Goal: Task Accomplishment & Management: Manage account settings

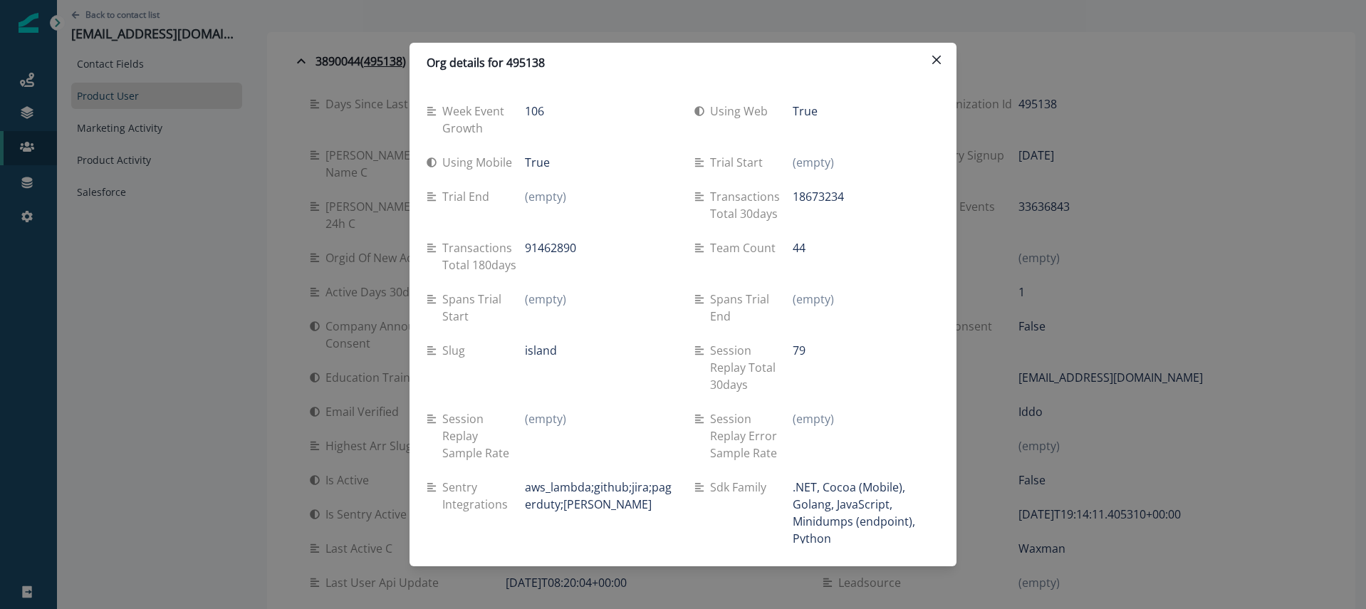
scroll to position [251, 0]
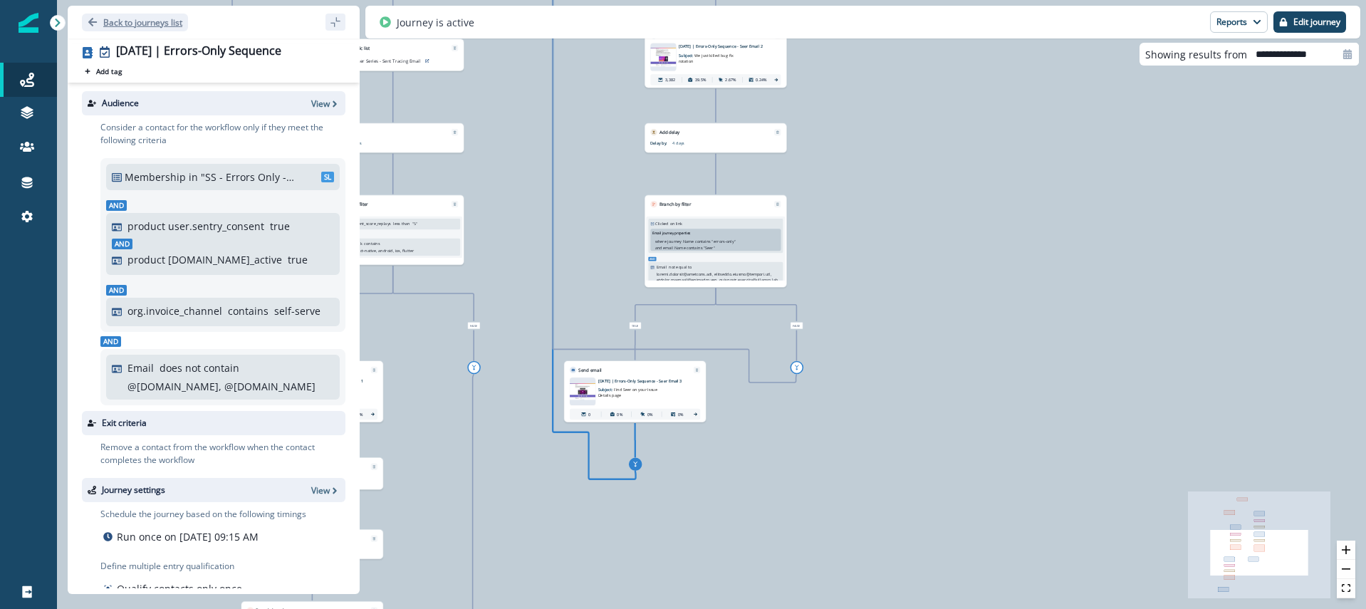
click at [128, 22] on p "Back to journeys list" at bounding box center [142, 22] width 79 height 12
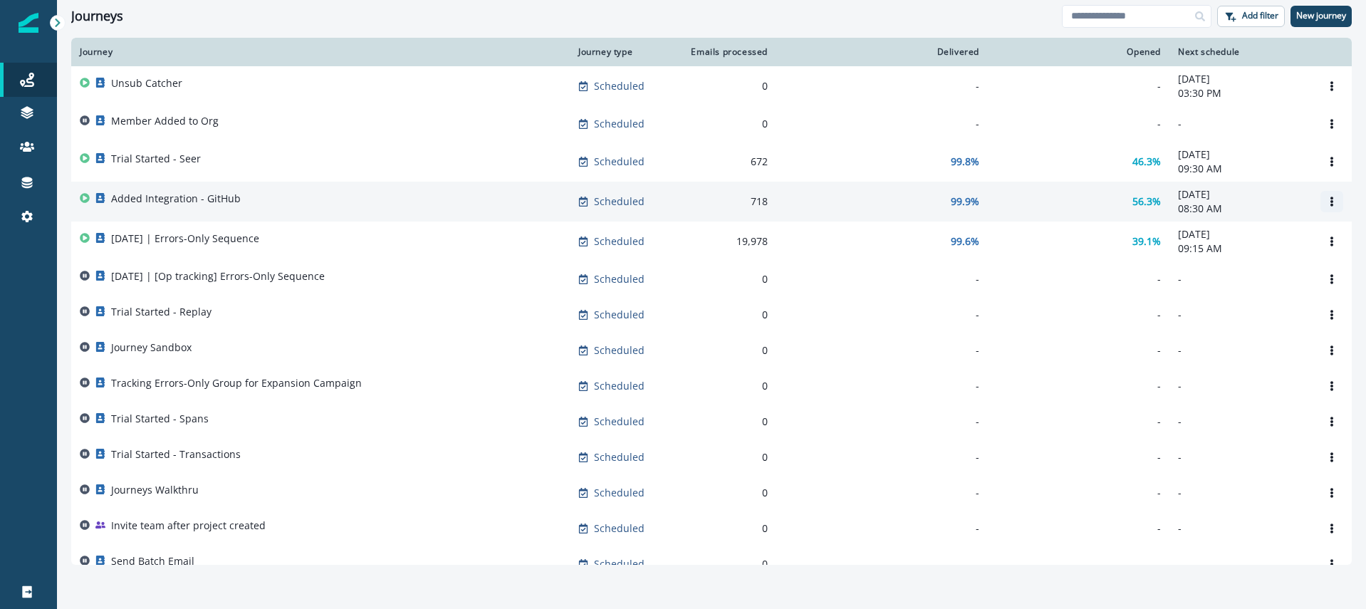
click at [1327, 202] on icon "Options" at bounding box center [1332, 202] width 10 height 10
click at [1265, 232] on button "Clone" at bounding box center [1263, 237] width 158 height 23
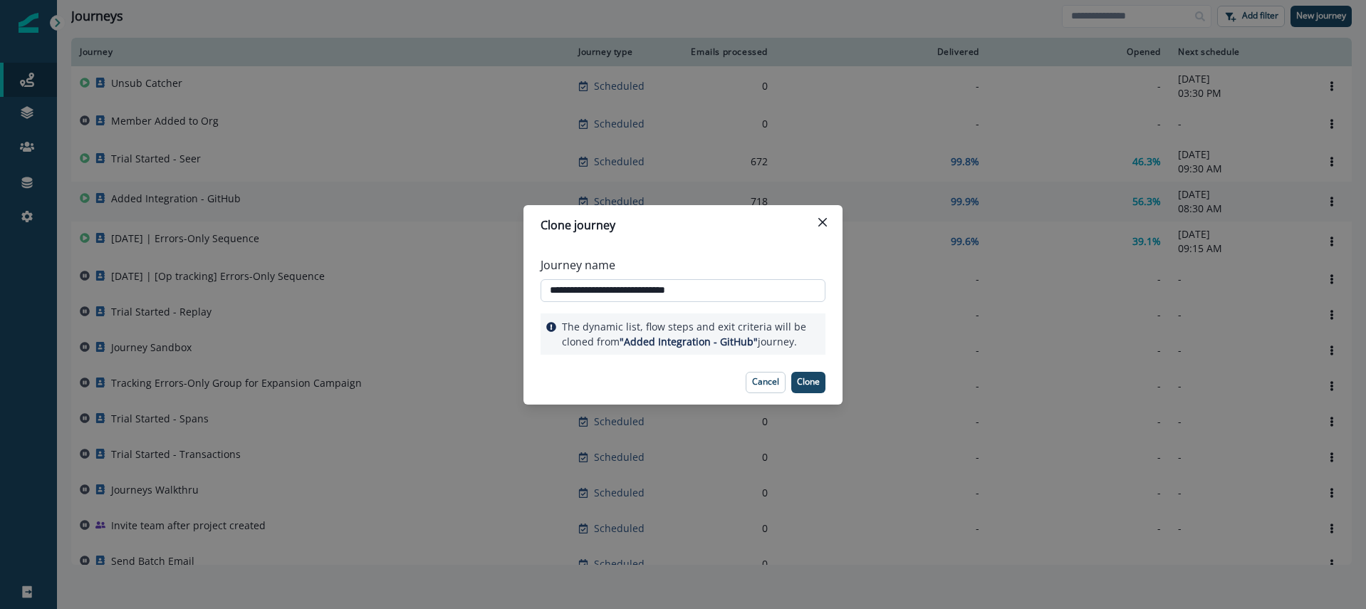
drag, startPoint x: 676, startPoint y: 291, endPoint x: 759, endPoint y: 293, distance: 83.3
click at [759, 293] on input "**********" at bounding box center [682, 290] width 285 height 23
type input "**********"
click at [811, 380] on p "Clone" at bounding box center [808, 382] width 23 height 10
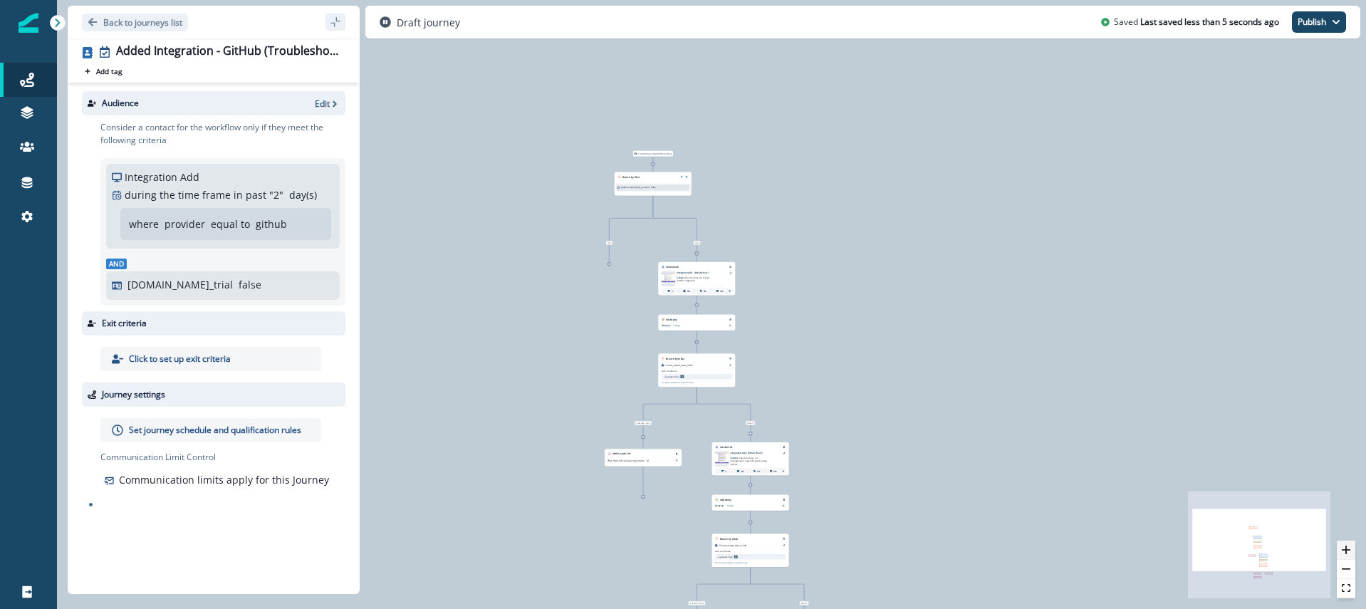
click at [1346, 548] on icon "zoom in" at bounding box center [1346, 549] width 9 height 9
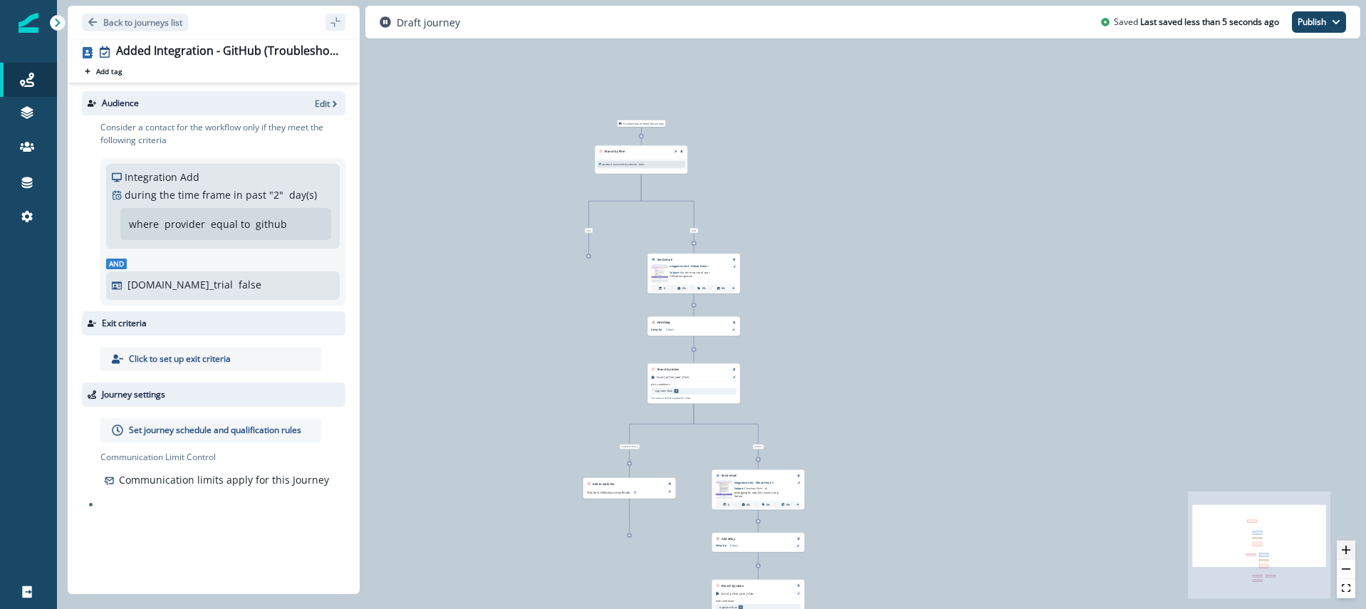
click at [1346, 548] on icon "zoom in" at bounding box center [1346, 549] width 9 height 9
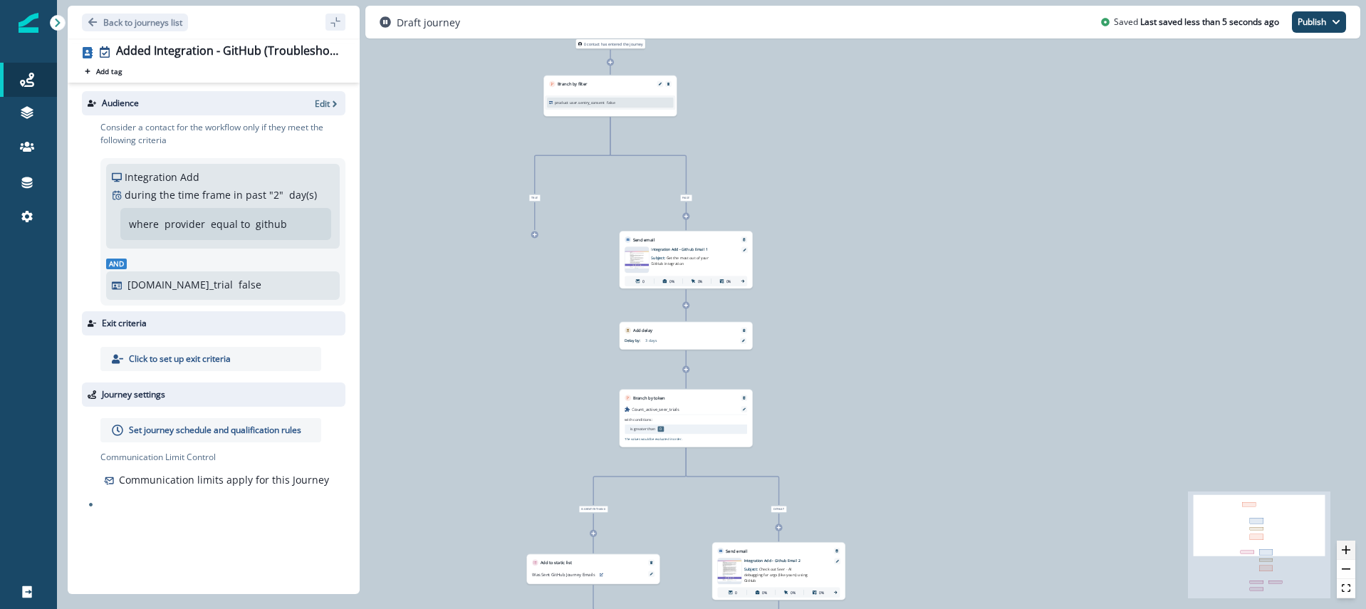
click at [1346, 548] on icon "zoom in" at bounding box center [1346, 549] width 9 height 9
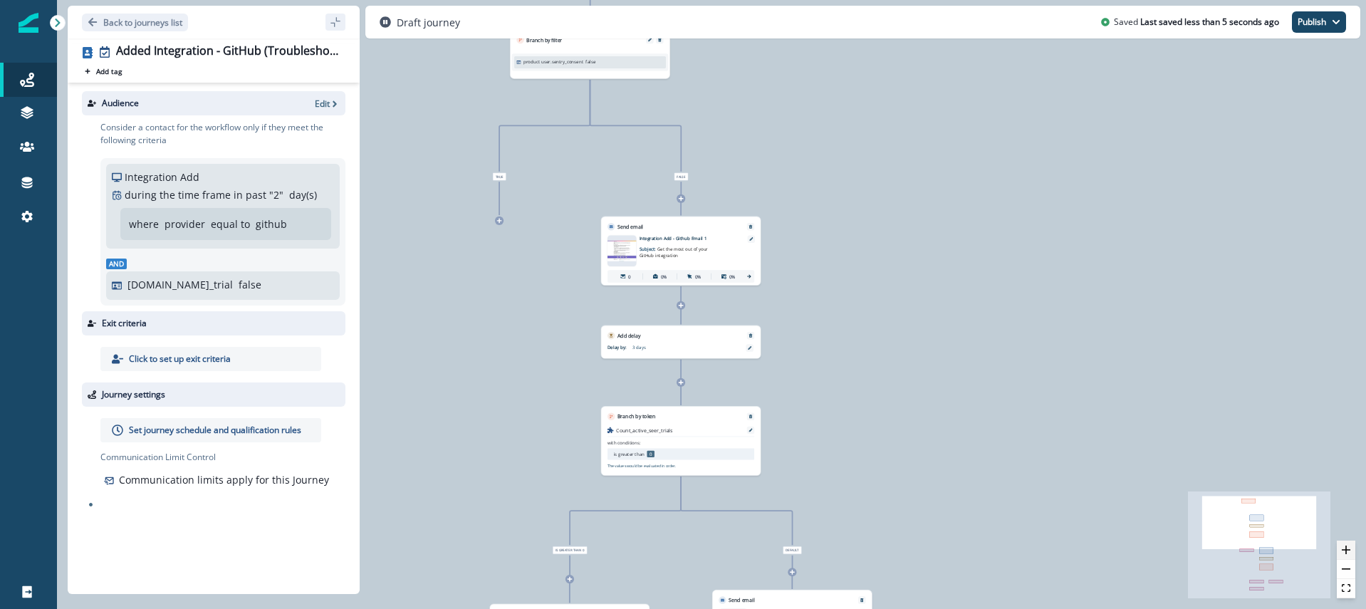
click at [1346, 548] on icon "zoom in" at bounding box center [1346, 549] width 9 height 9
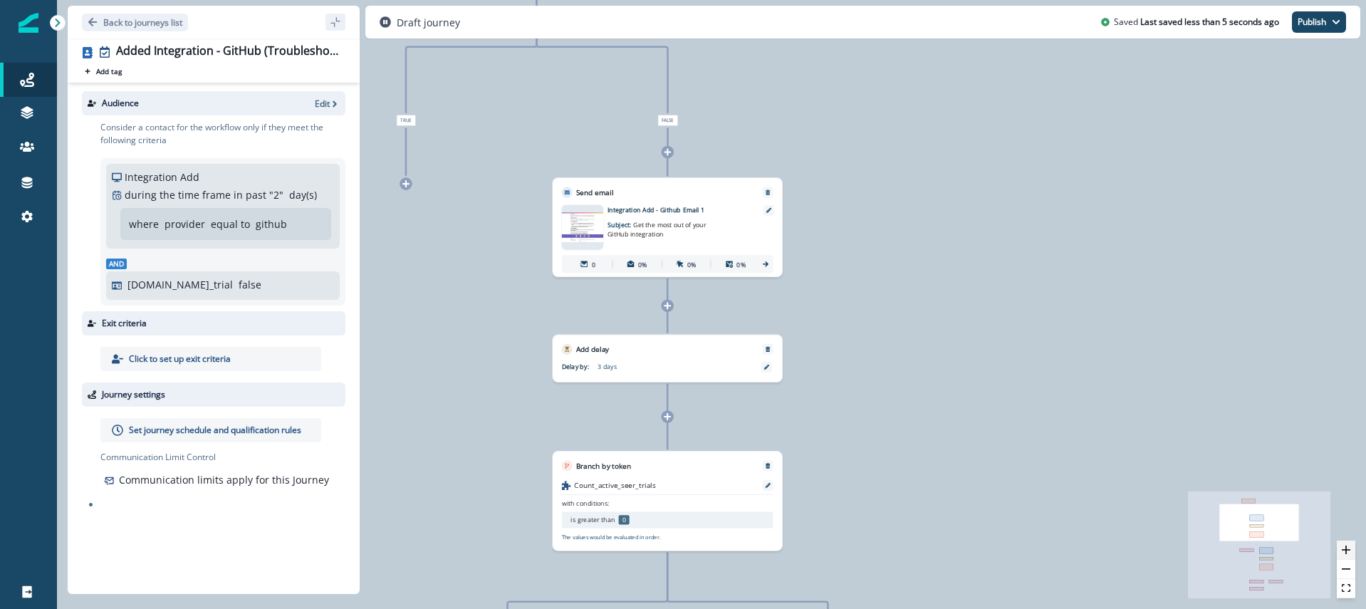
click at [1346, 548] on icon "zoom in" at bounding box center [1346, 549] width 9 height 9
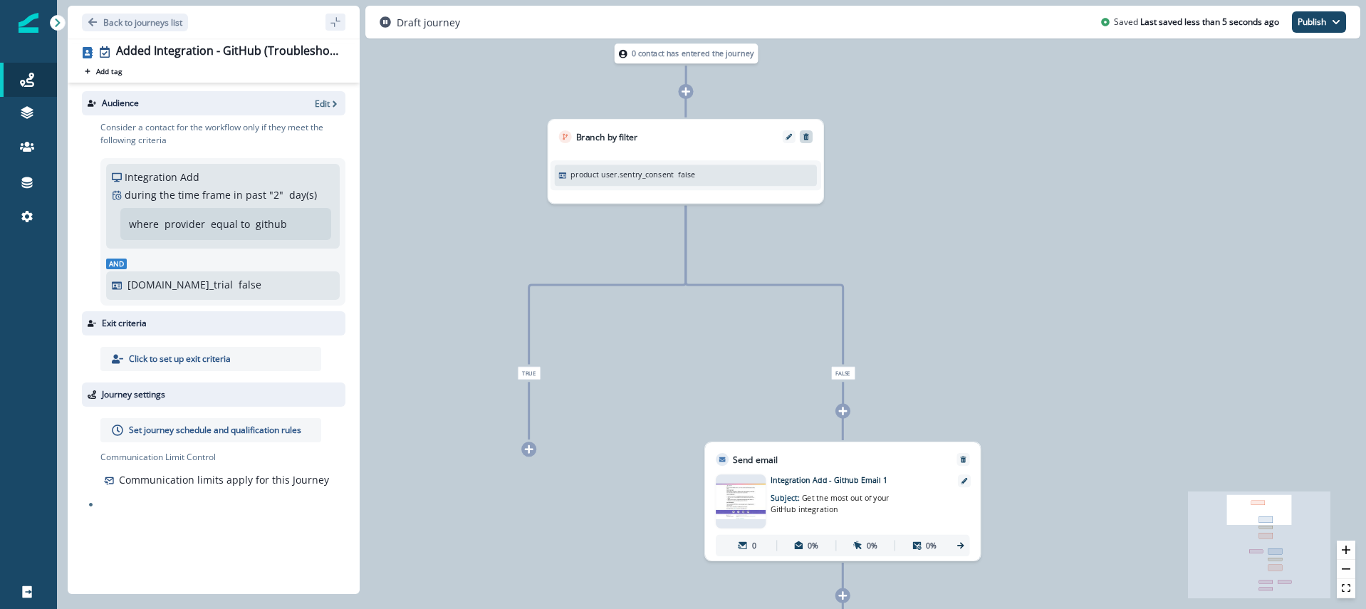
click at [806, 140] on div at bounding box center [806, 136] width 13 height 13
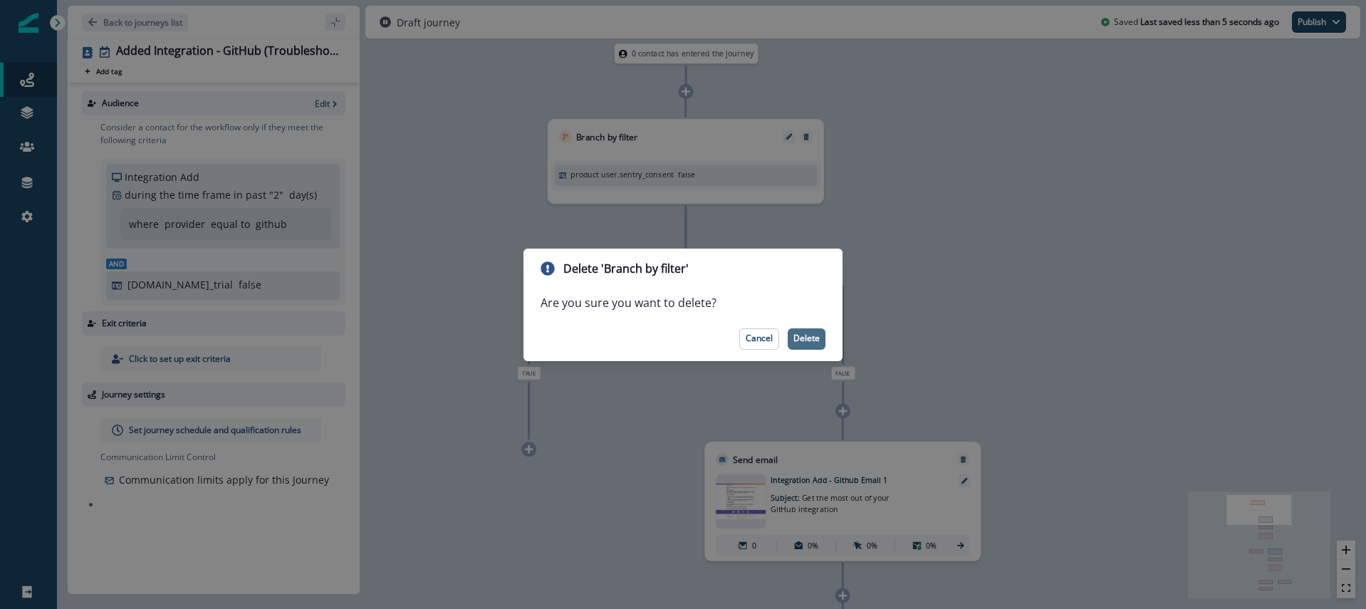
click at [804, 333] on p "Delete" at bounding box center [806, 338] width 26 height 10
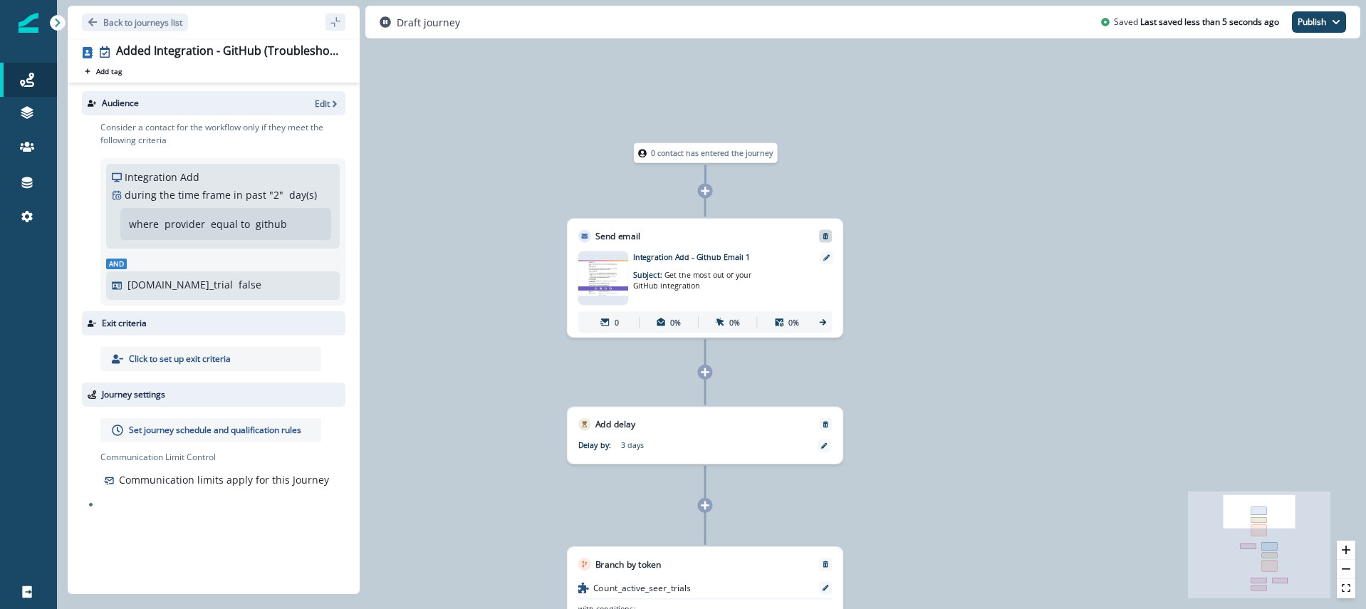
click at [826, 235] on icon "Remove" at bounding box center [825, 236] width 6 height 6
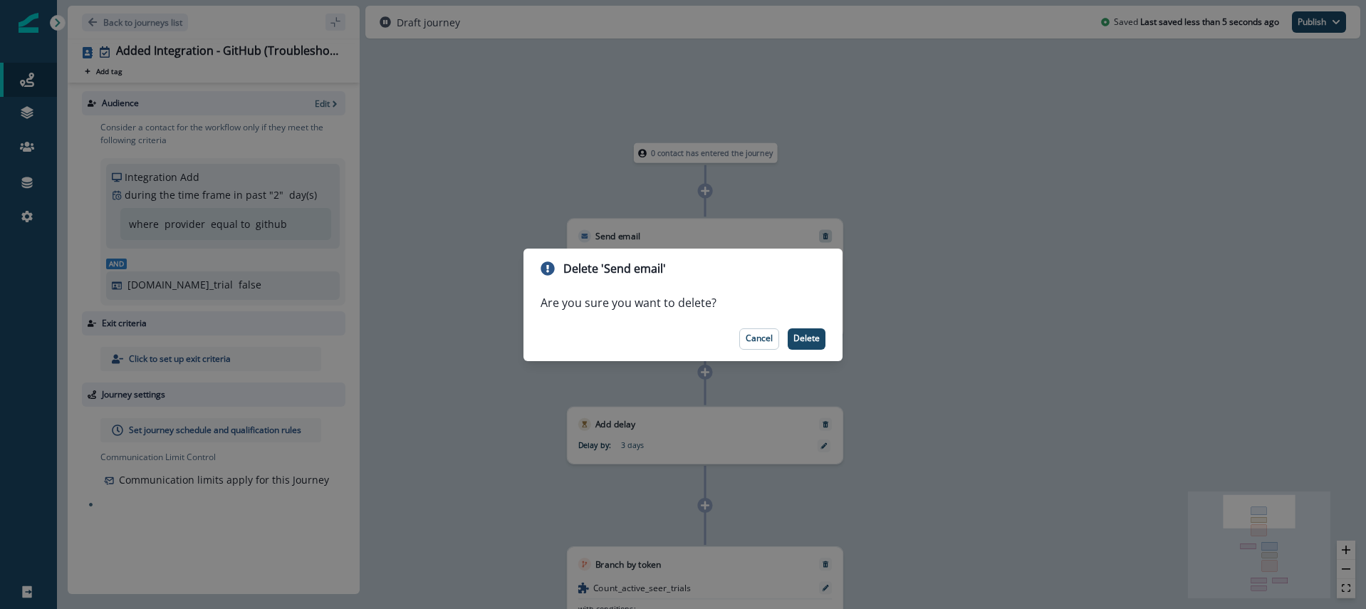
click at [815, 327] on footer "Cancel Delete" at bounding box center [682, 339] width 319 height 44
click at [817, 328] on button "Delete" at bounding box center [807, 338] width 38 height 21
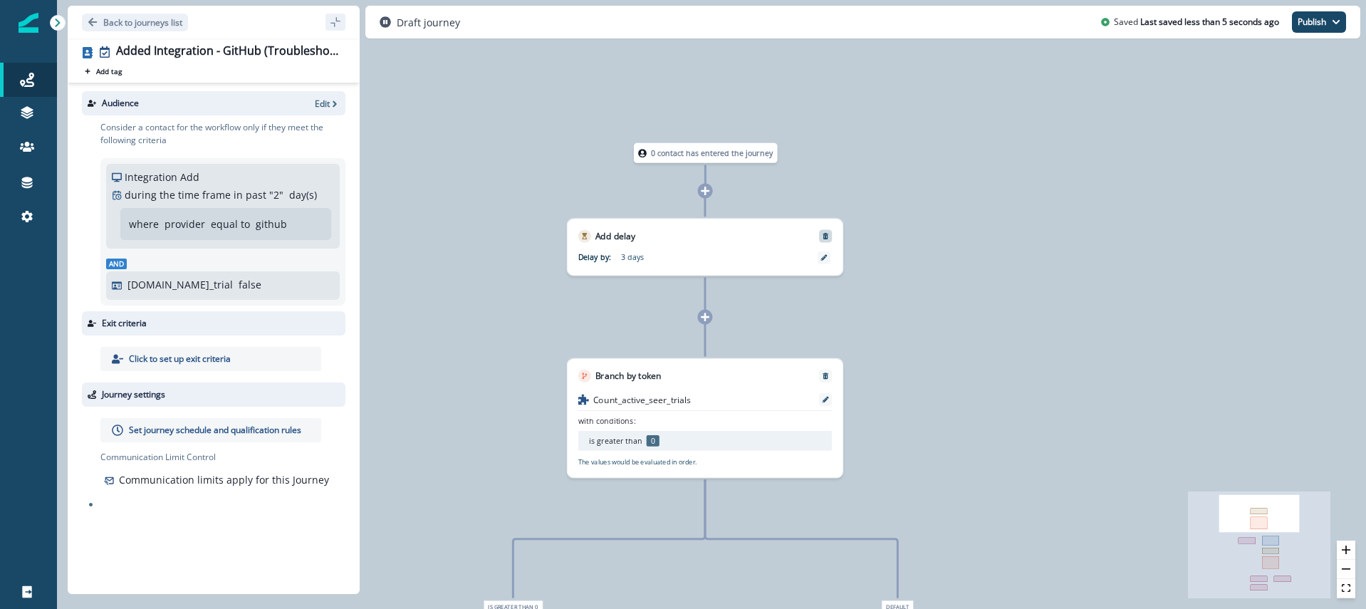
click at [833, 238] on div "Add delay" at bounding box center [706, 230] width 276 height 23
click at [827, 235] on icon "Remove" at bounding box center [826, 236] width 8 height 8
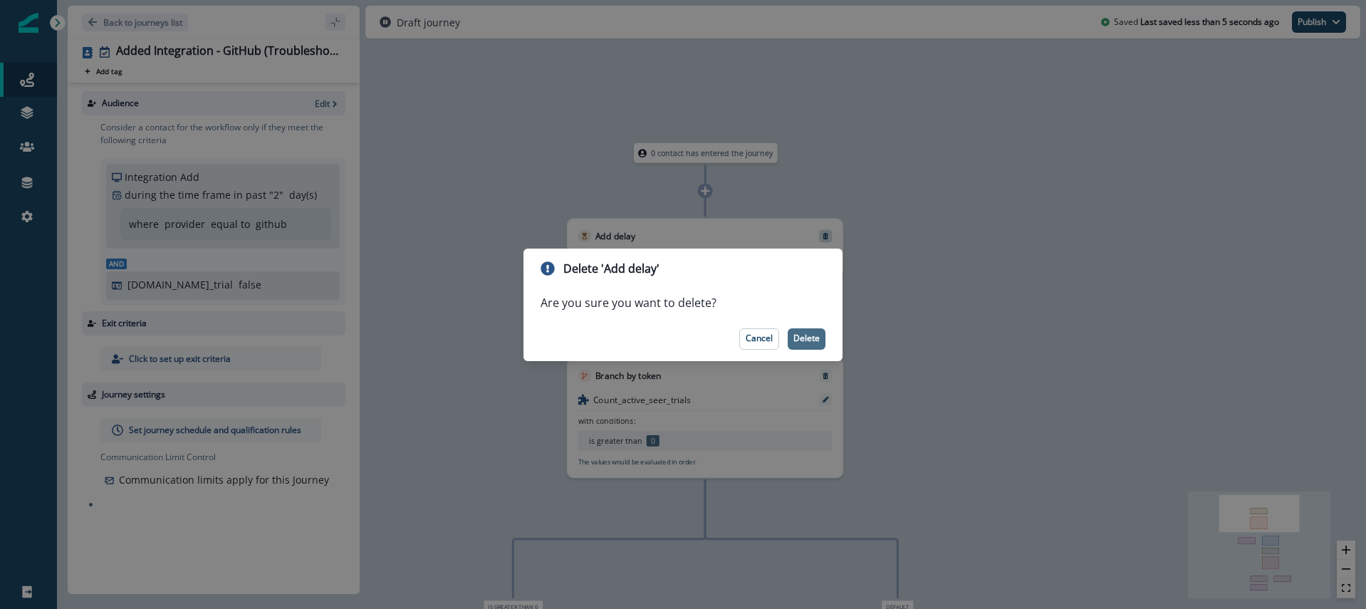
drag, startPoint x: 807, startPoint y: 347, endPoint x: 811, endPoint y: 326, distance: 21.0
click at [807, 346] on button "Delete" at bounding box center [807, 338] width 38 height 21
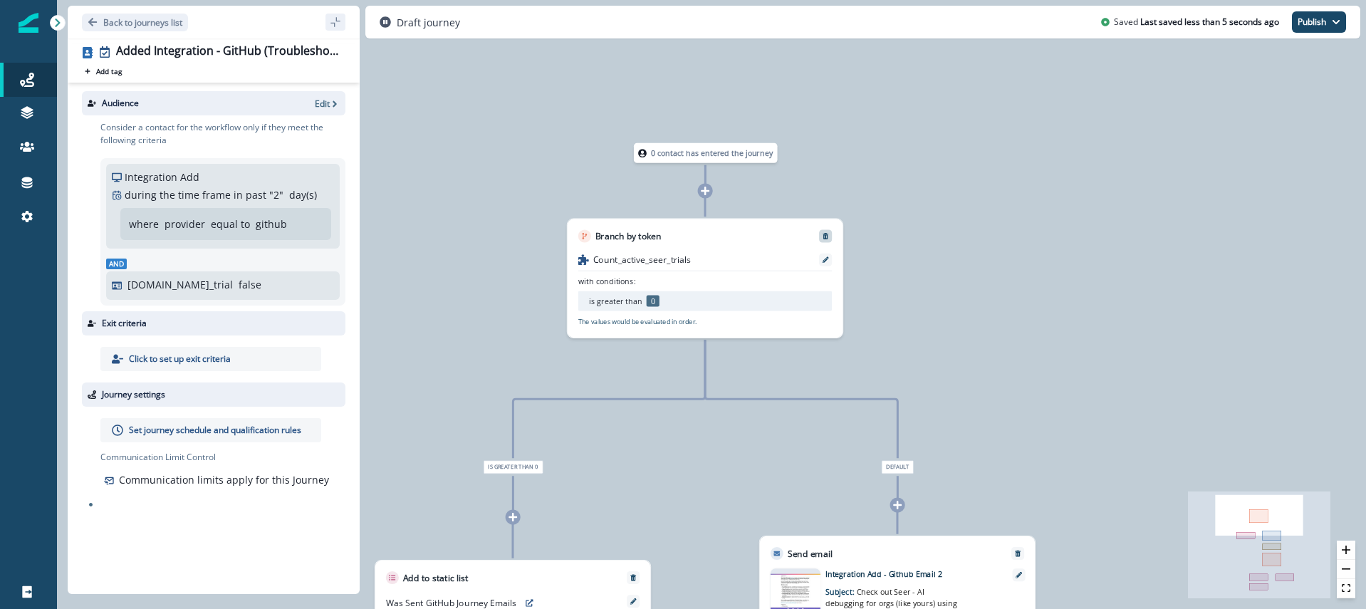
click at [825, 236] on icon "Remove" at bounding box center [825, 236] width 6 height 6
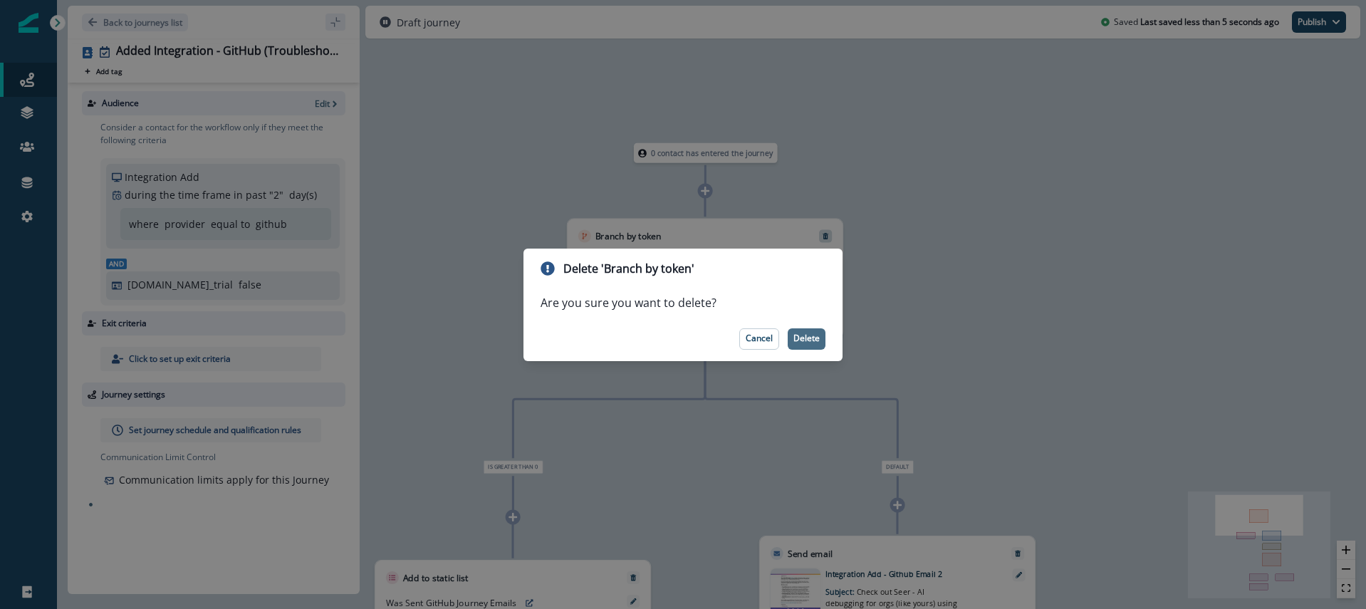
click at [795, 335] on p "Delete" at bounding box center [806, 338] width 26 height 10
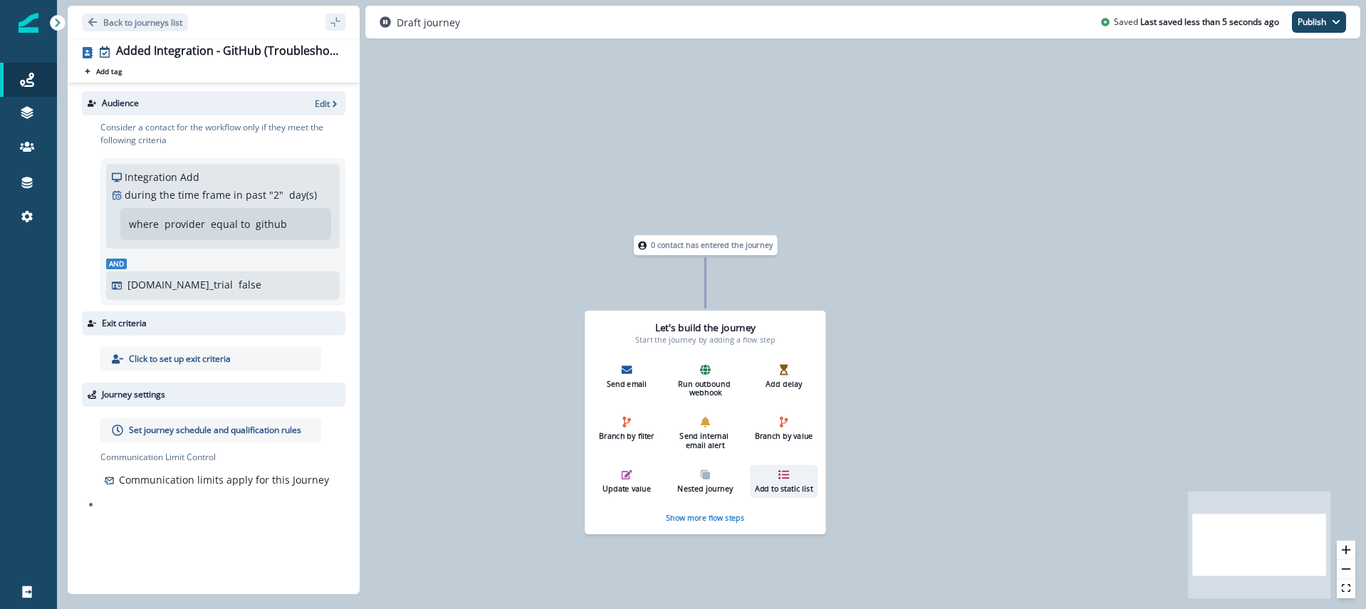
click at [783, 478] on icon "button" at bounding box center [783, 474] width 11 height 9
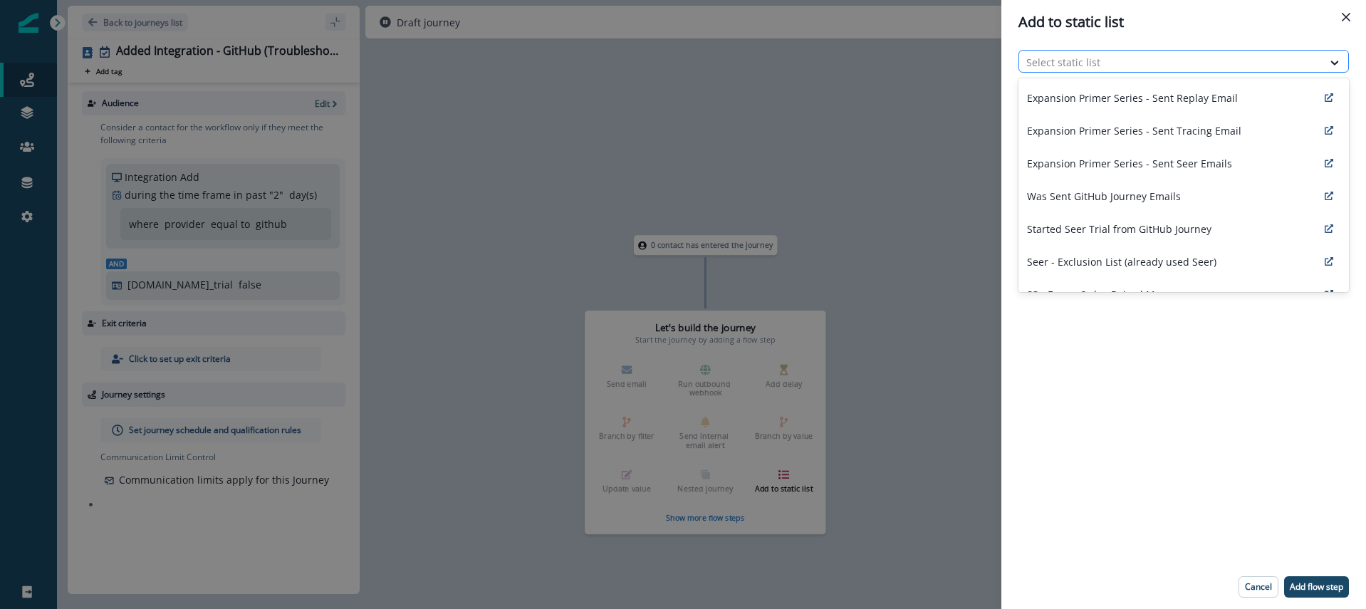
click at [1135, 60] on div at bounding box center [1170, 62] width 289 height 18
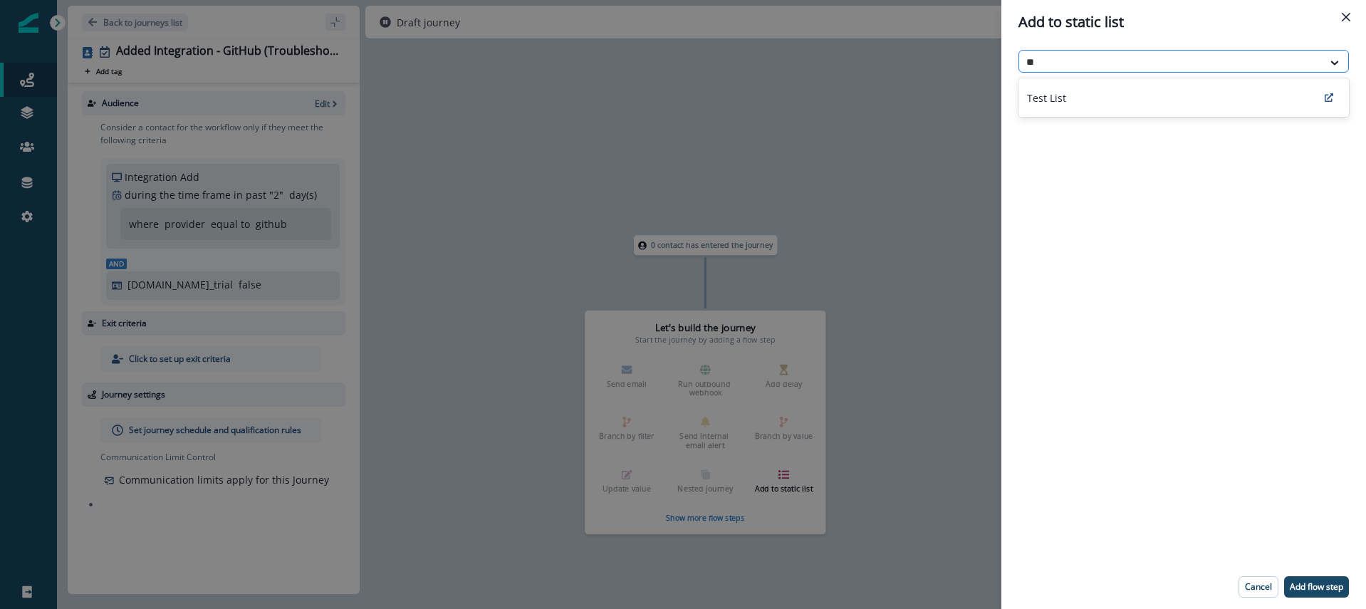
type input "*"
click at [901, 104] on div "Add to static list Select static list Cancel Add flow step" at bounding box center [683, 304] width 1366 height 609
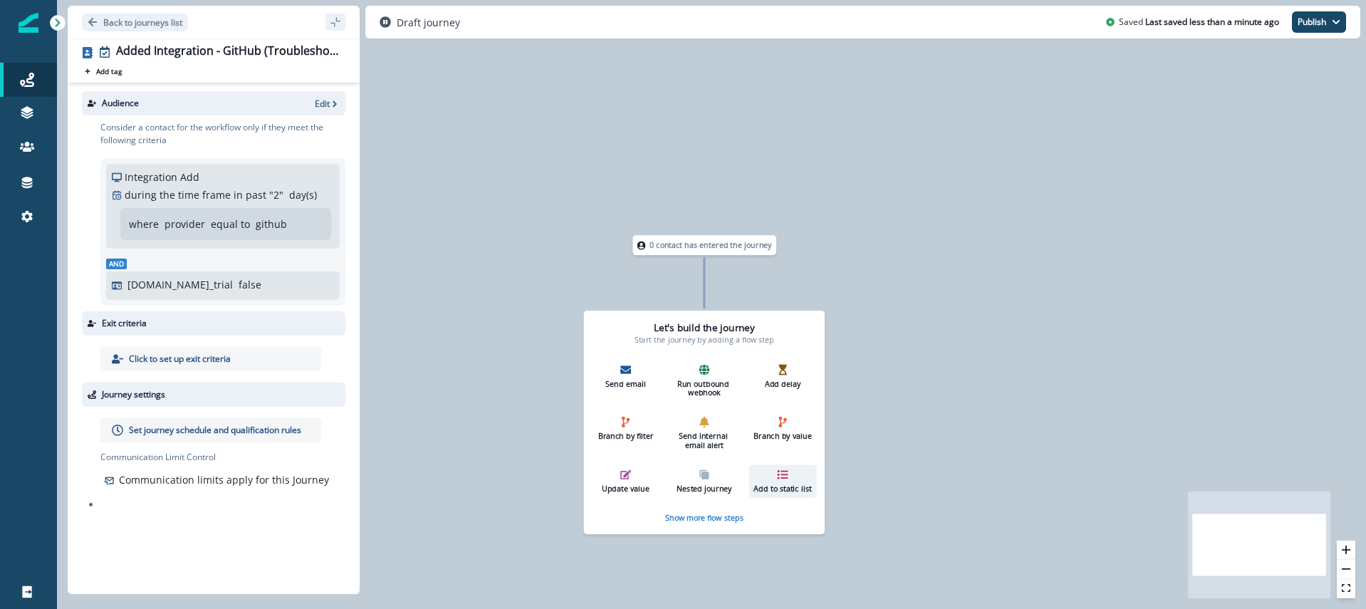
click at [785, 474] on icon "button" at bounding box center [783, 474] width 11 height 9
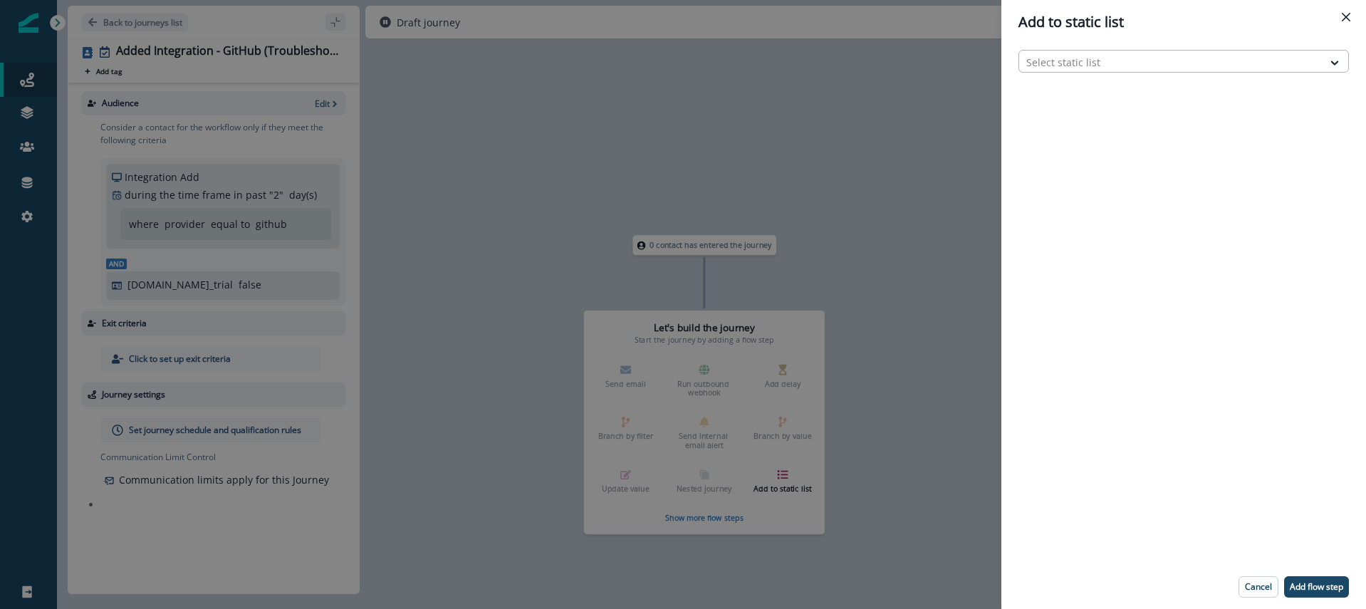
click at [1113, 61] on div at bounding box center [1170, 62] width 289 height 18
type input "**********"
click at [1351, 20] on button "Close" at bounding box center [1345, 17] width 23 height 23
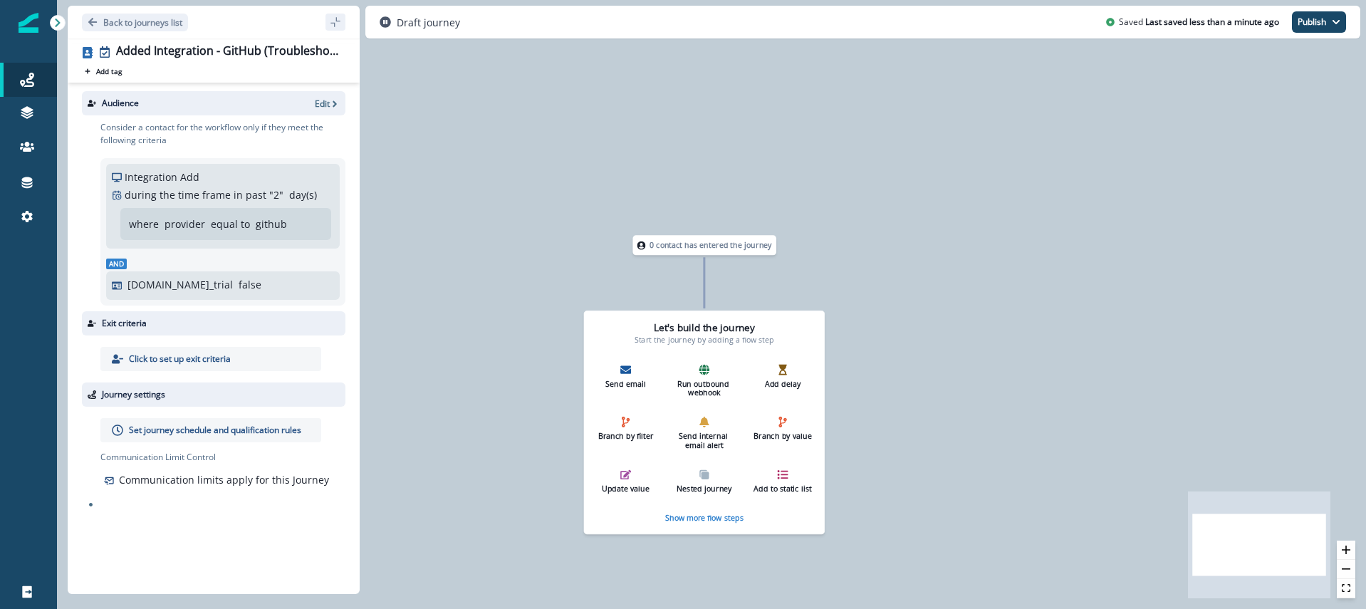
click at [323, 111] on div "Audience Edit" at bounding box center [213, 103] width 263 height 24
click at [323, 103] on p "Edit" at bounding box center [322, 104] width 15 height 12
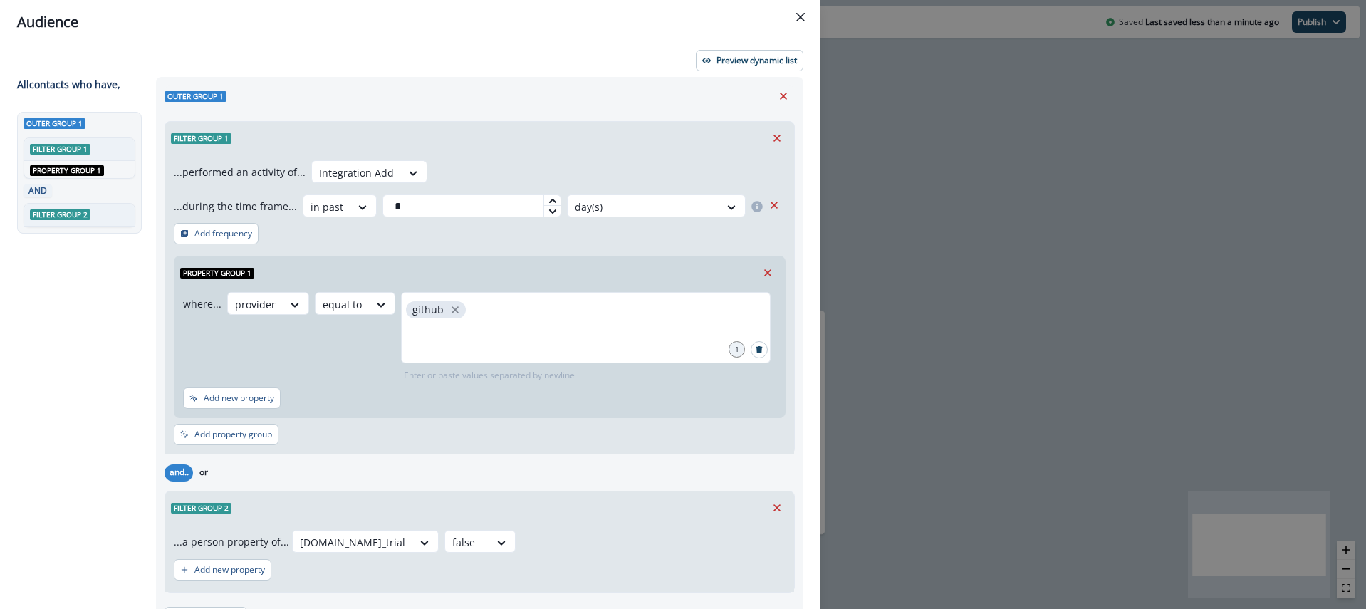
click at [550, 199] on icon at bounding box center [552, 201] width 9 height 9
type input "*"
click at [549, 199] on icon at bounding box center [552, 201] width 9 height 9
click at [636, 123] on div "Filter group 1" at bounding box center [479, 138] width 629 height 33
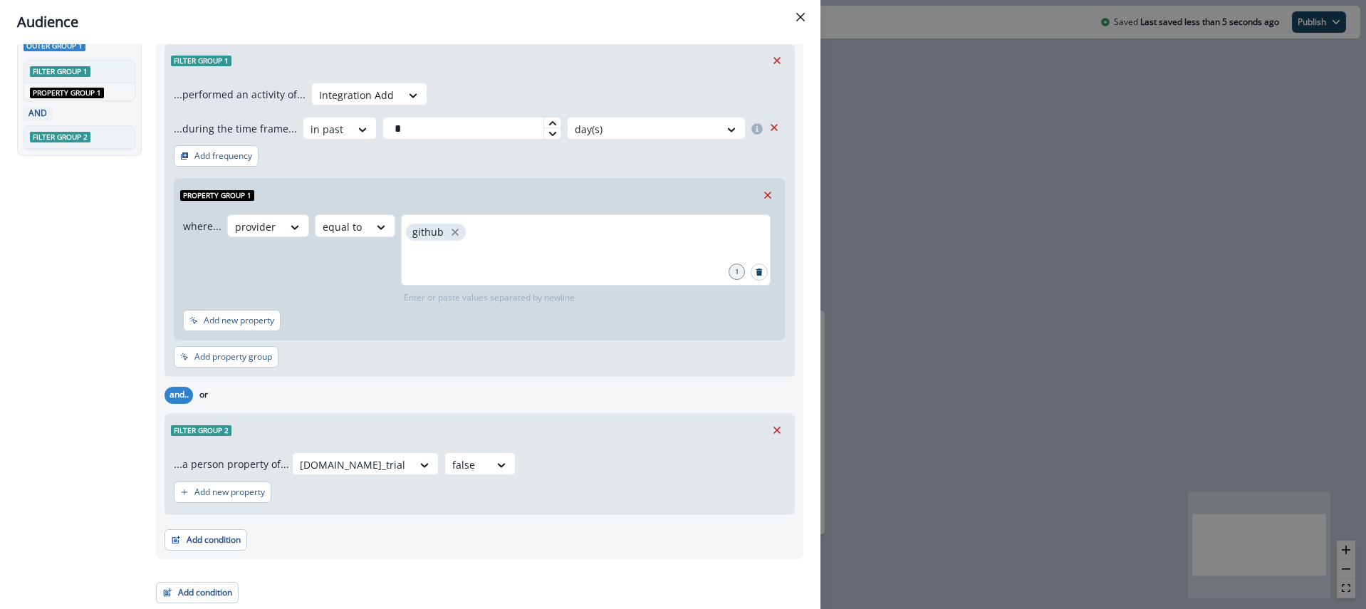
click at [994, 194] on div "Audience Preview dynamic list All contact s who have, Outer group 1 Filter grou…" at bounding box center [683, 304] width 1366 height 609
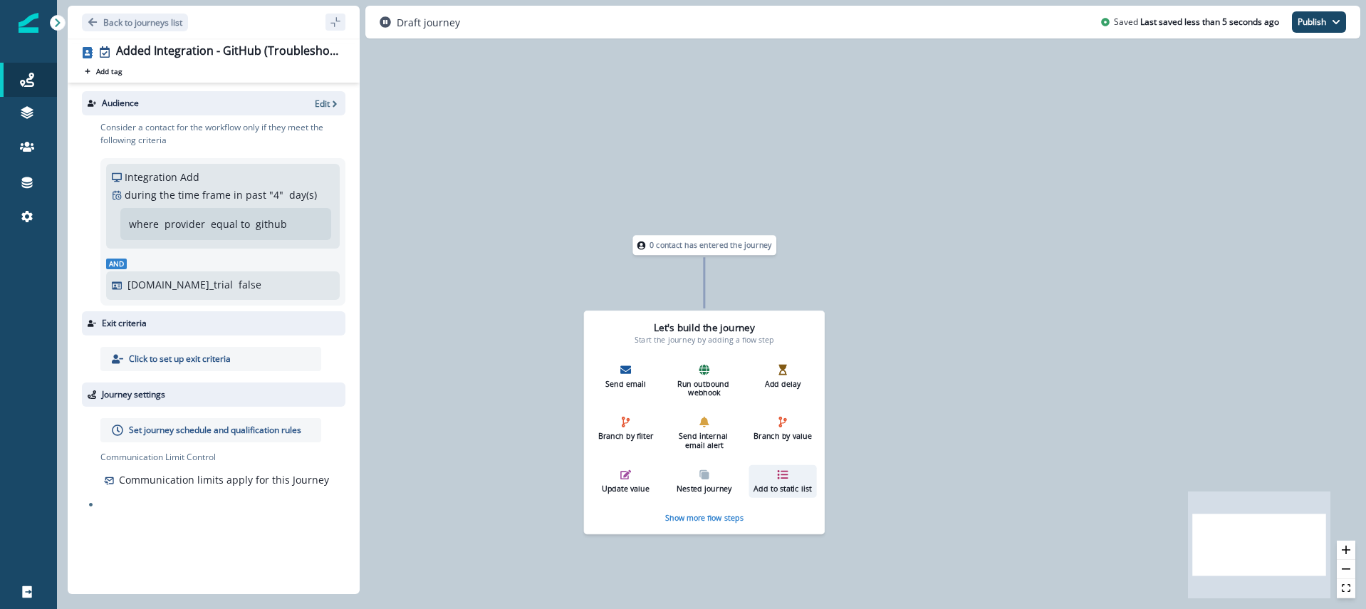
click at [778, 471] on icon "button" at bounding box center [783, 474] width 11 height 9
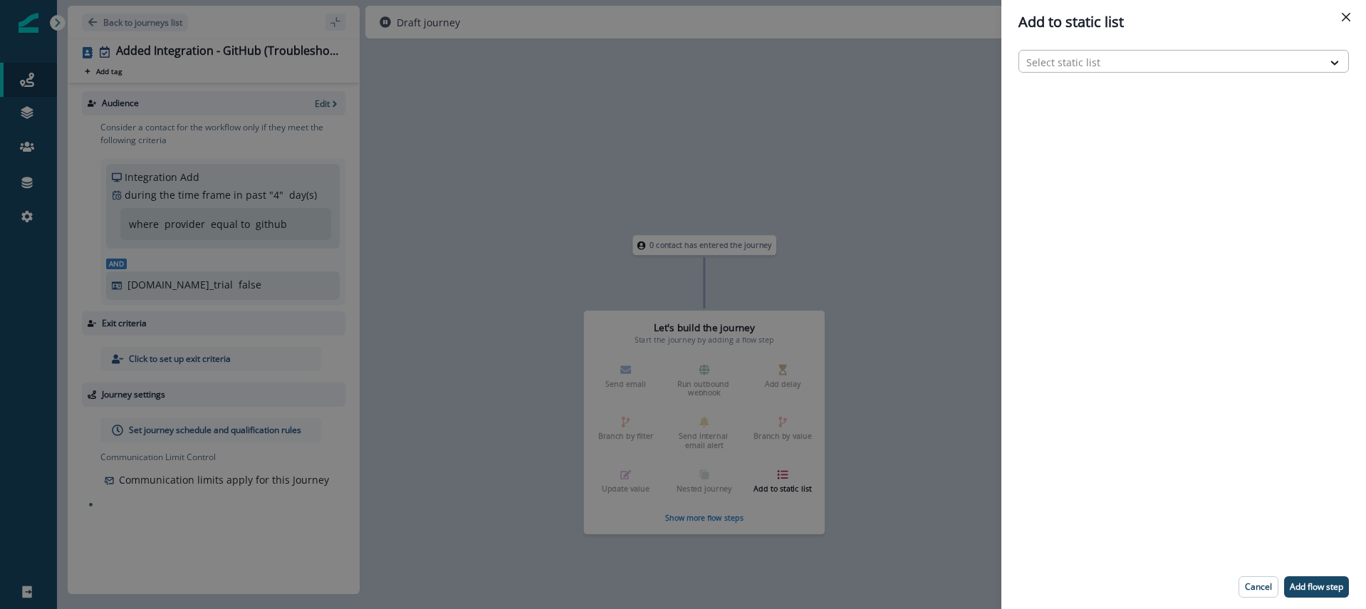
click at [1088, 53] on div at bounding box center [1170, 62] width 289 height 18
type input "*"
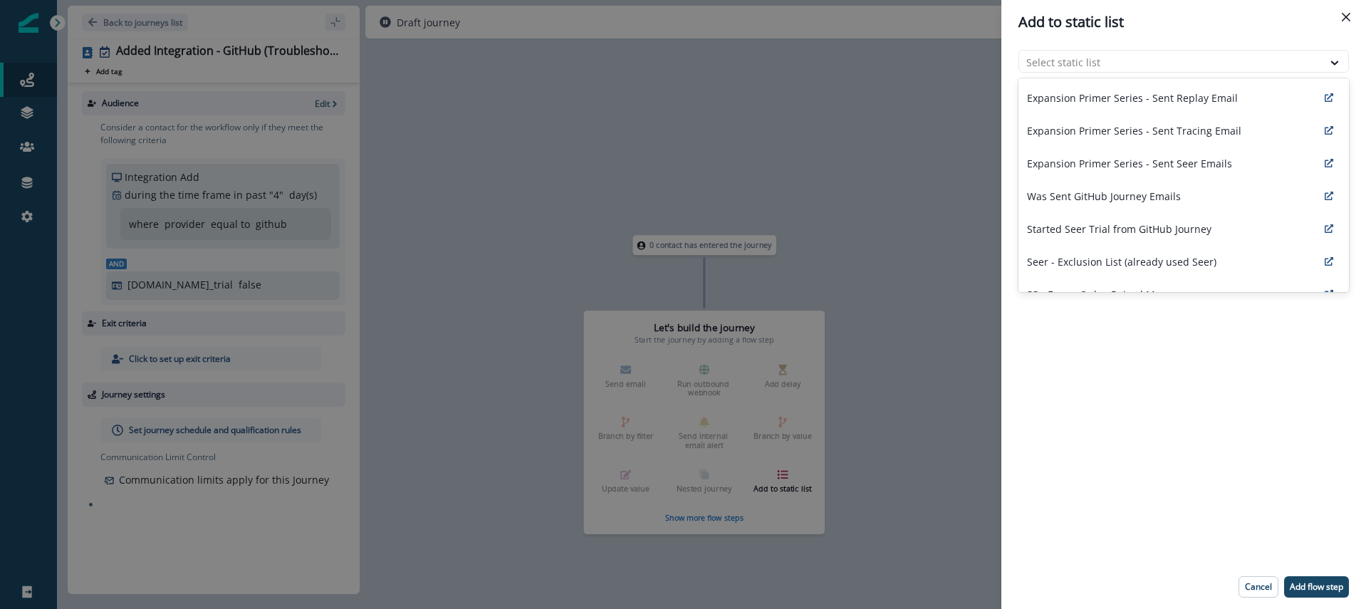
click at [916, 107] on div "Add to static list Was Sent GitHub Journey Emails, 4 of 10. 10 results availabl…" at bounding box center [683, 304] width 1366 height 609
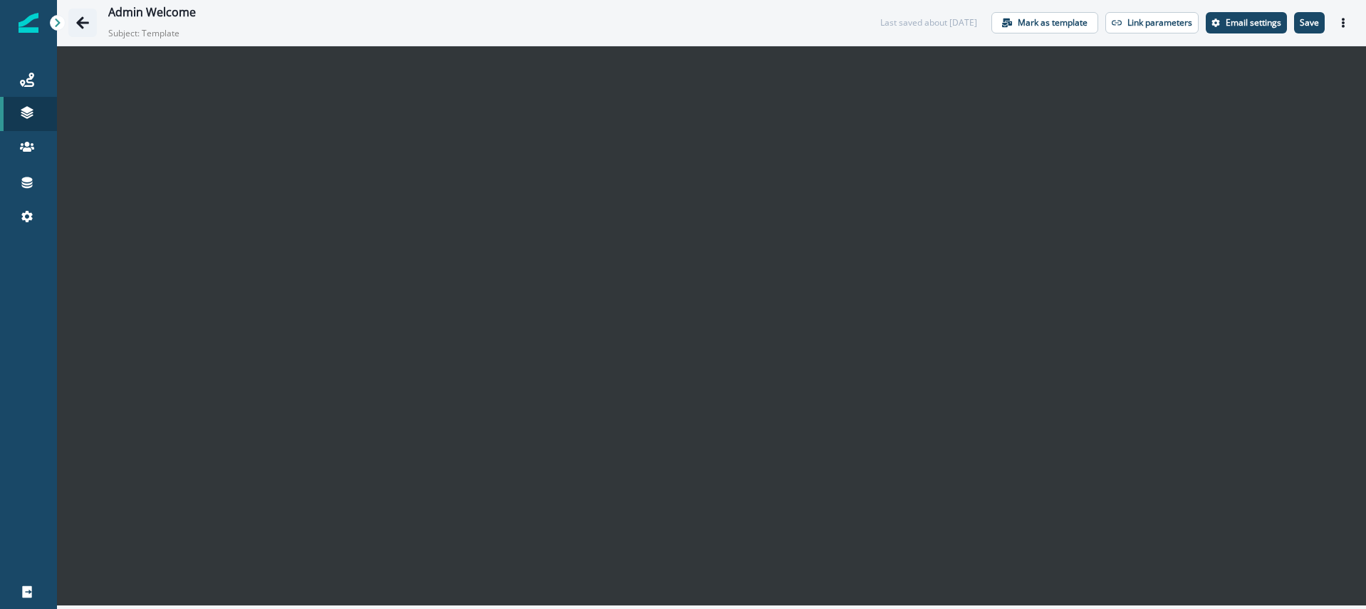
click at [82, 26] on icon "Go back" at bounding box center [82, 22] width 13 height 12
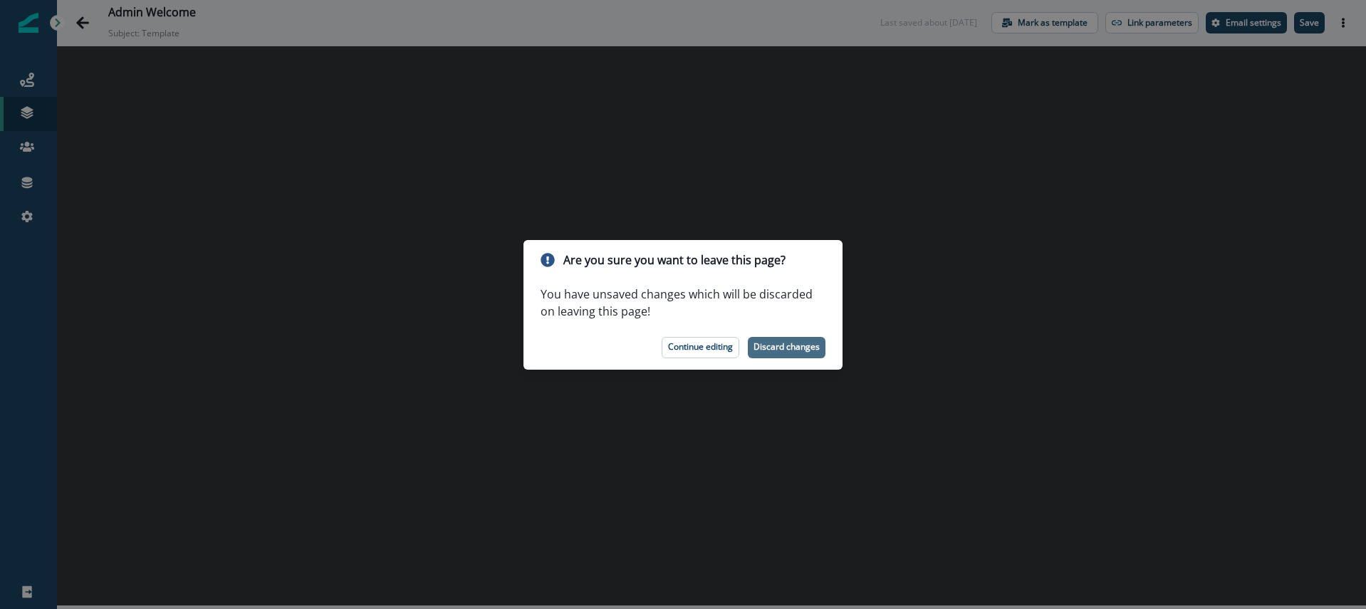
click at [802, 352] on button "Discard changes" at bounding box center [787, 347] width 78 height 21
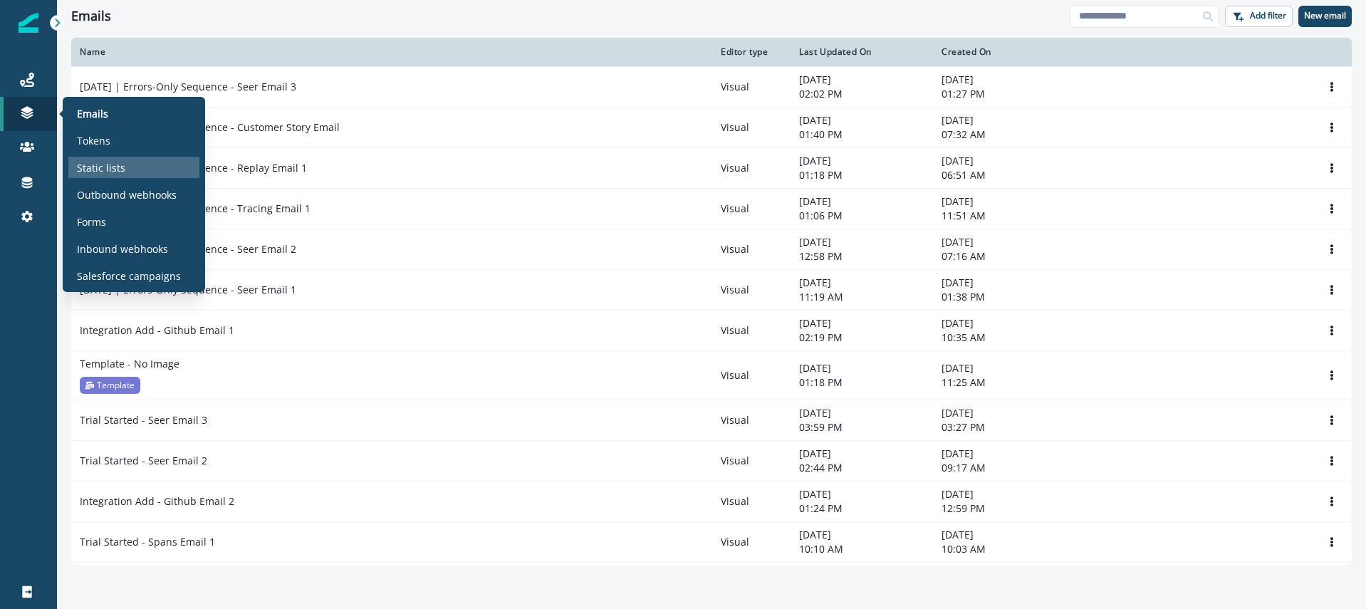
click at [109, 164] on p "Static lists" at bounding box center [101, 167] width 48 height 15
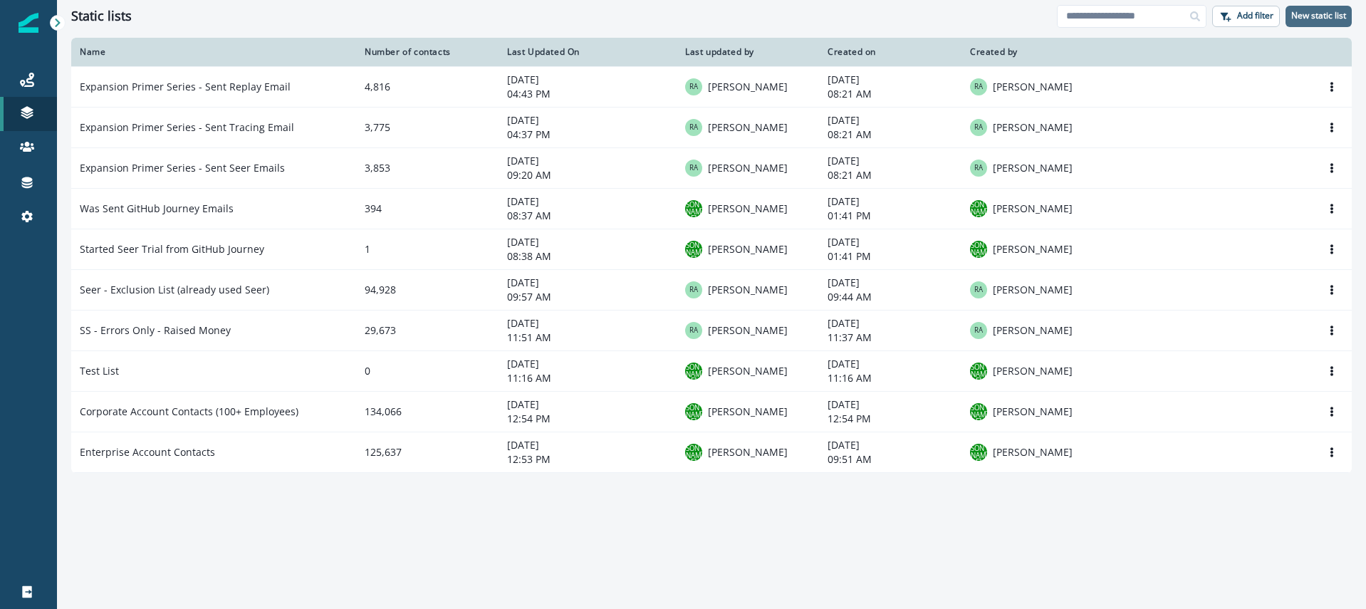
click at [1312, 17] on p "New static list" at bounding box center [1318, 16] width 55 height 10
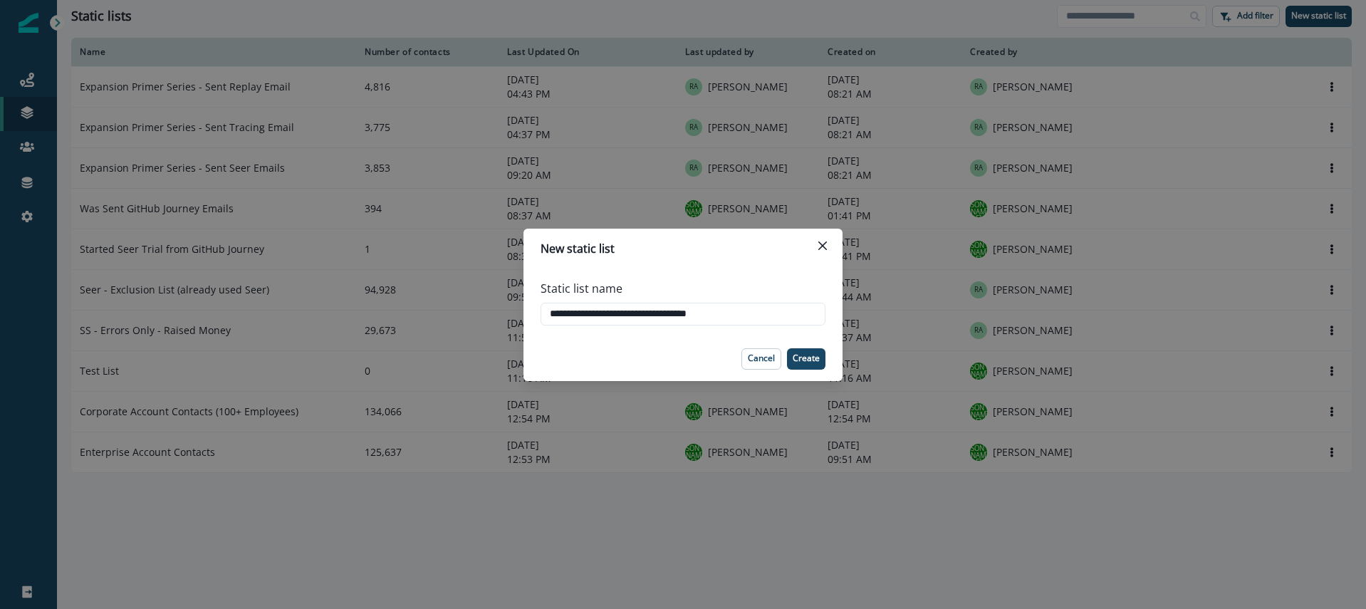
type input "**********"
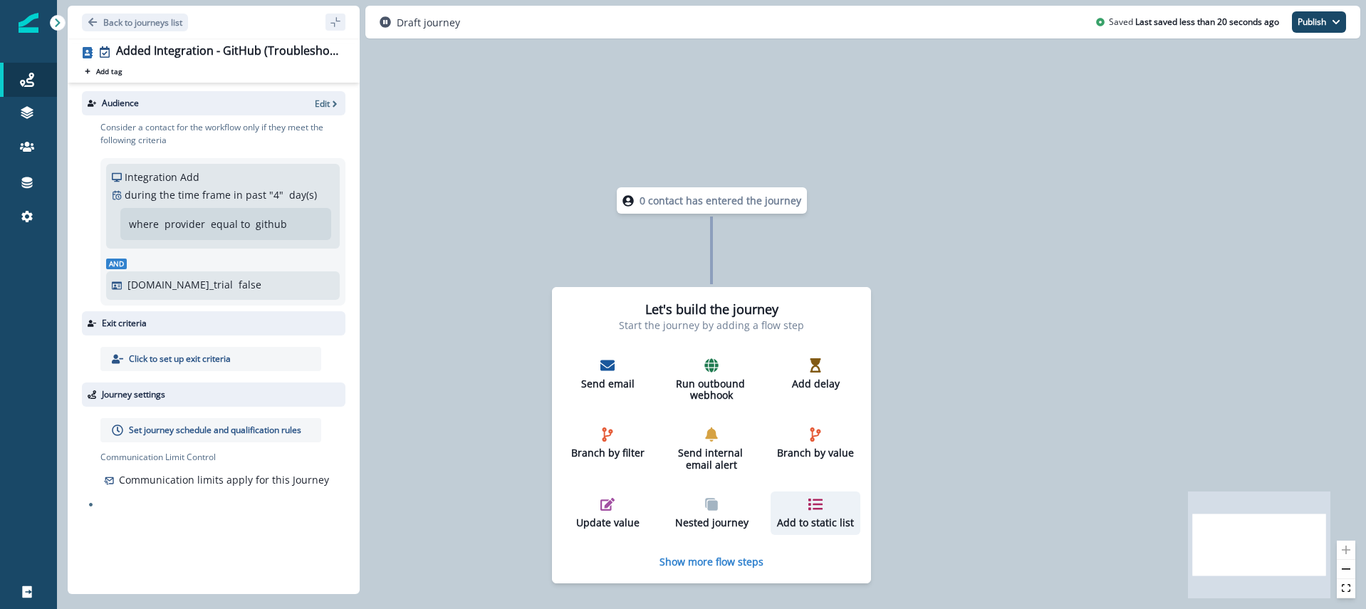
click at [821, 496] on button "Add to static list" at bounding box center [815, 512] width 90 height 43
click at [797, 518] on p "Add to static list" at bounding box center [814, 523] width 78 height 12
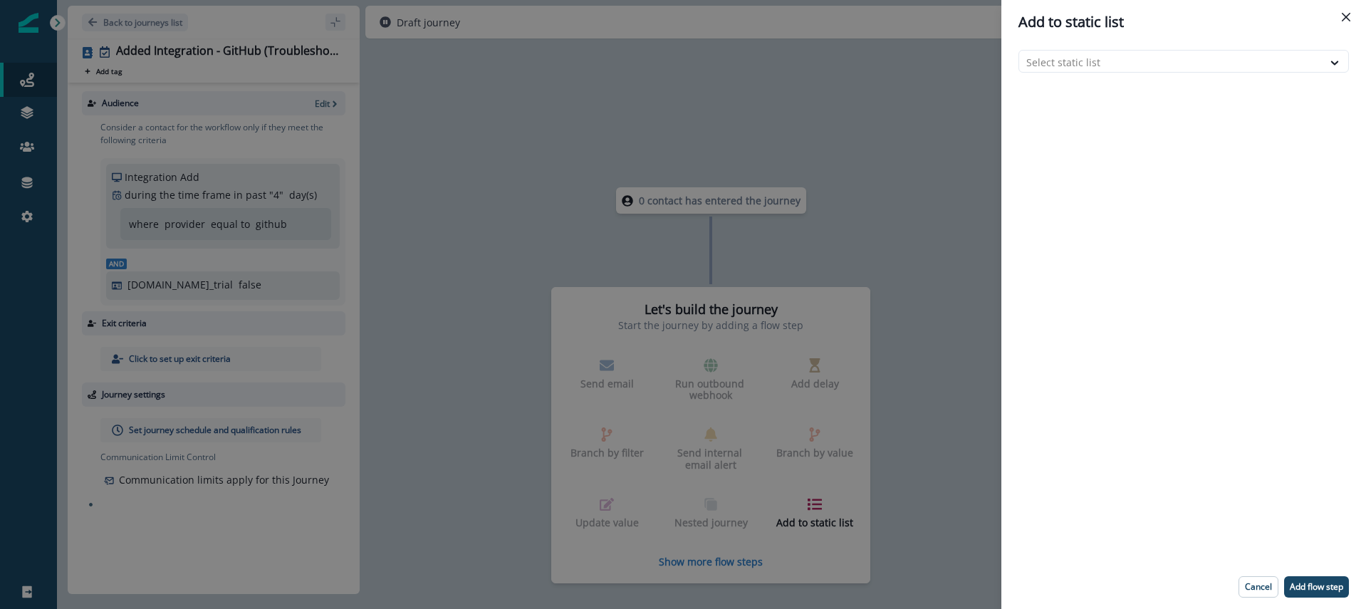
click at [1079, 38] on header "Add to static list" at bounding box center [1183, 22] width 365 height 44
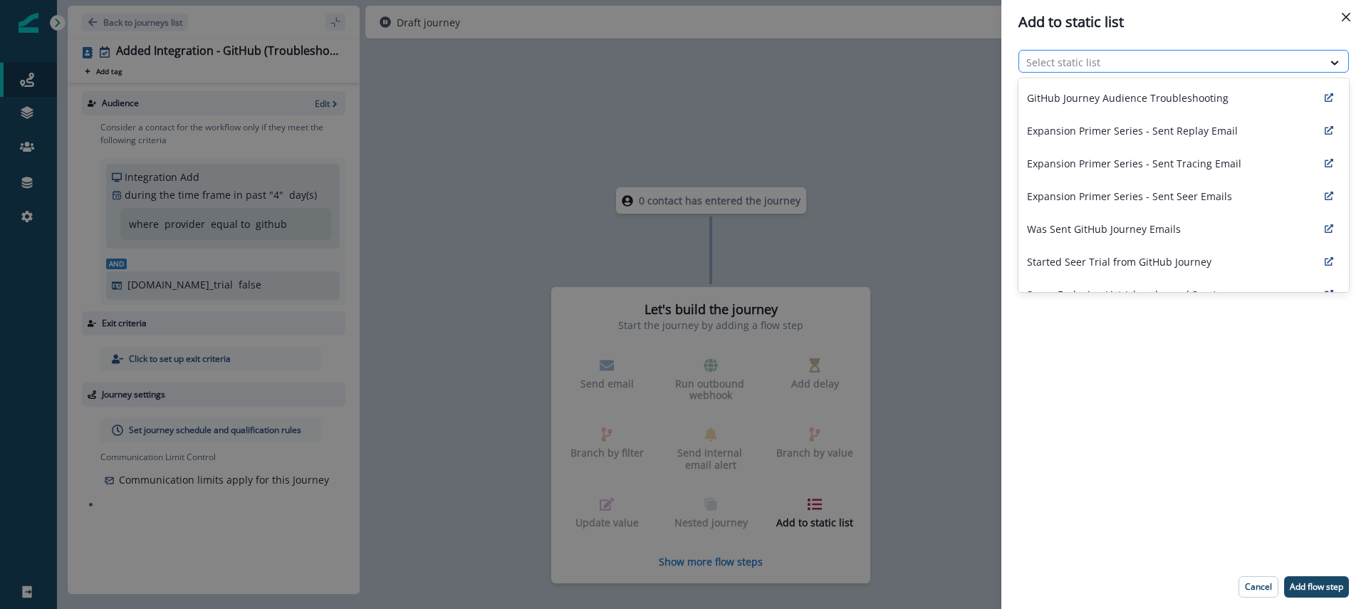
click at [1083, 61] on div at bounding box center [1170, 62] width 289 height 18
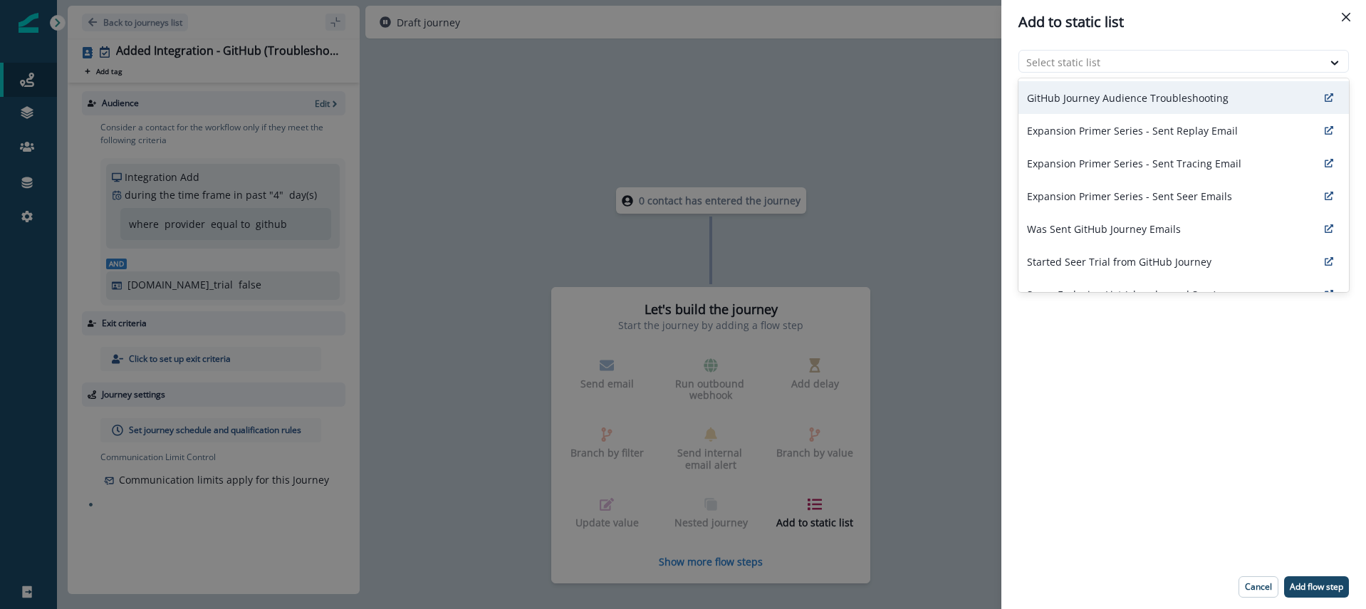
click at [1094, 93] on p "GitHub Journey Audience Troubleshooting" at bounding box center [1128, 97] width 202 height 15
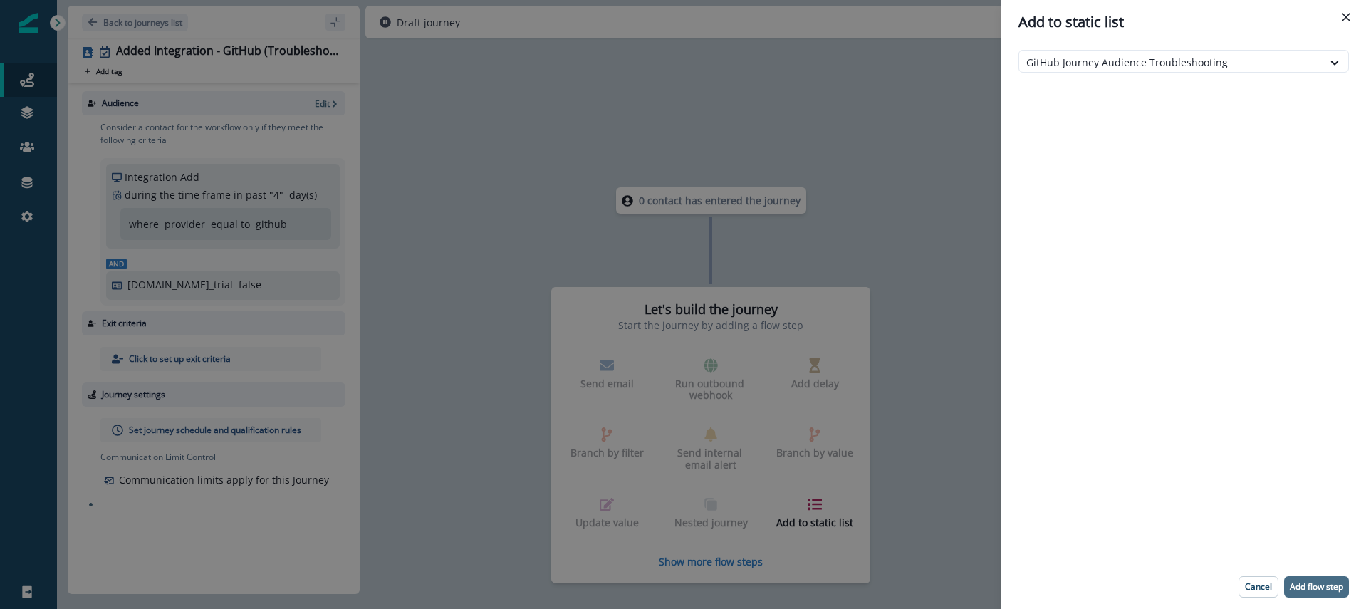
click at [1319, 585] on p "Add flow step" at bounding box center [1316, 587] width 53 height 10
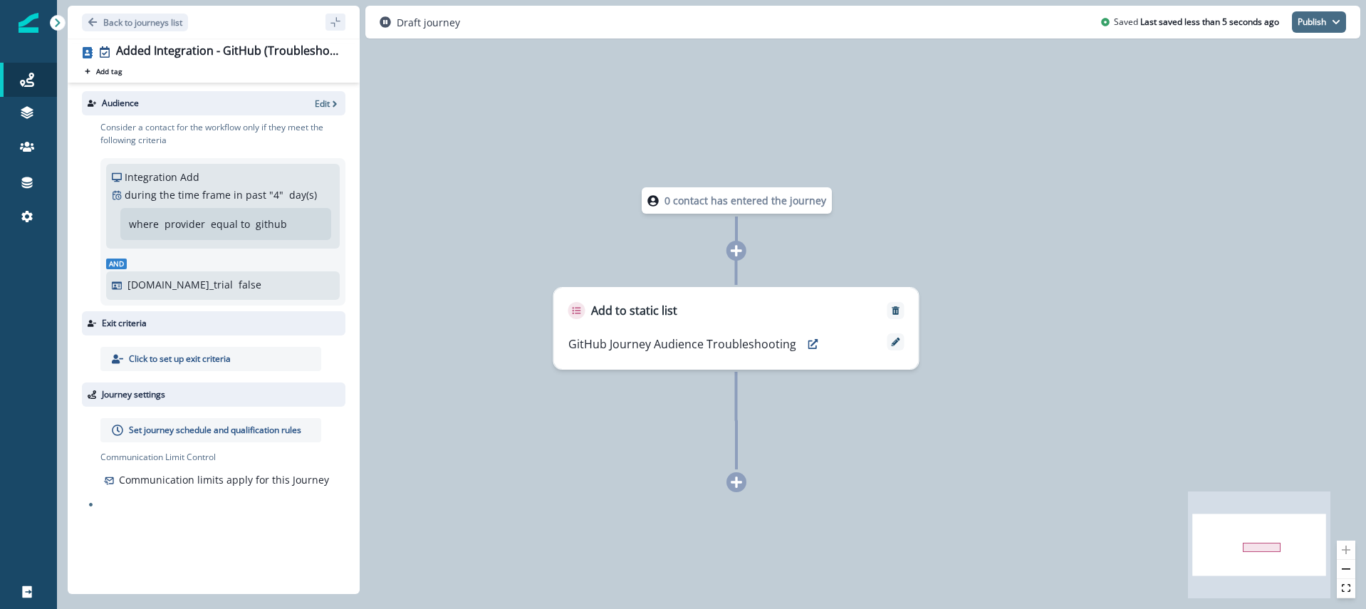
click at [1302, 23] on button "Publish" at bounding box center [1319, 21] width 54 height 21
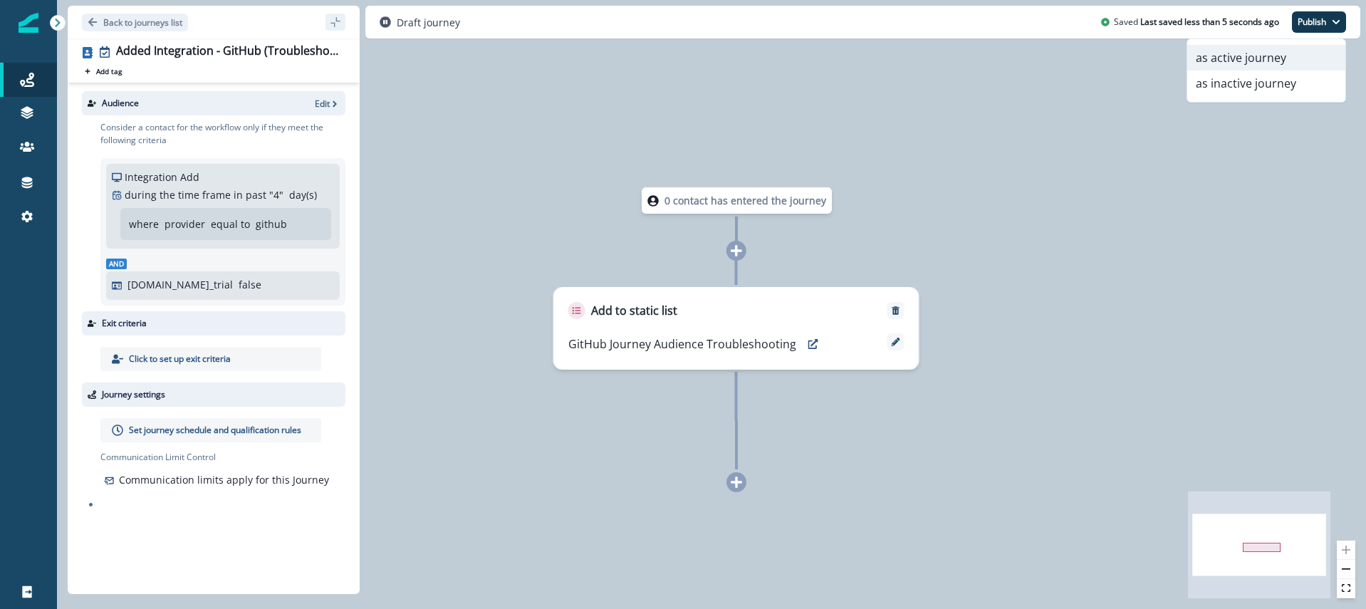
click at [1235, 58] on button "as active journey" at bounding box center [1266, 58] width 158 height 26
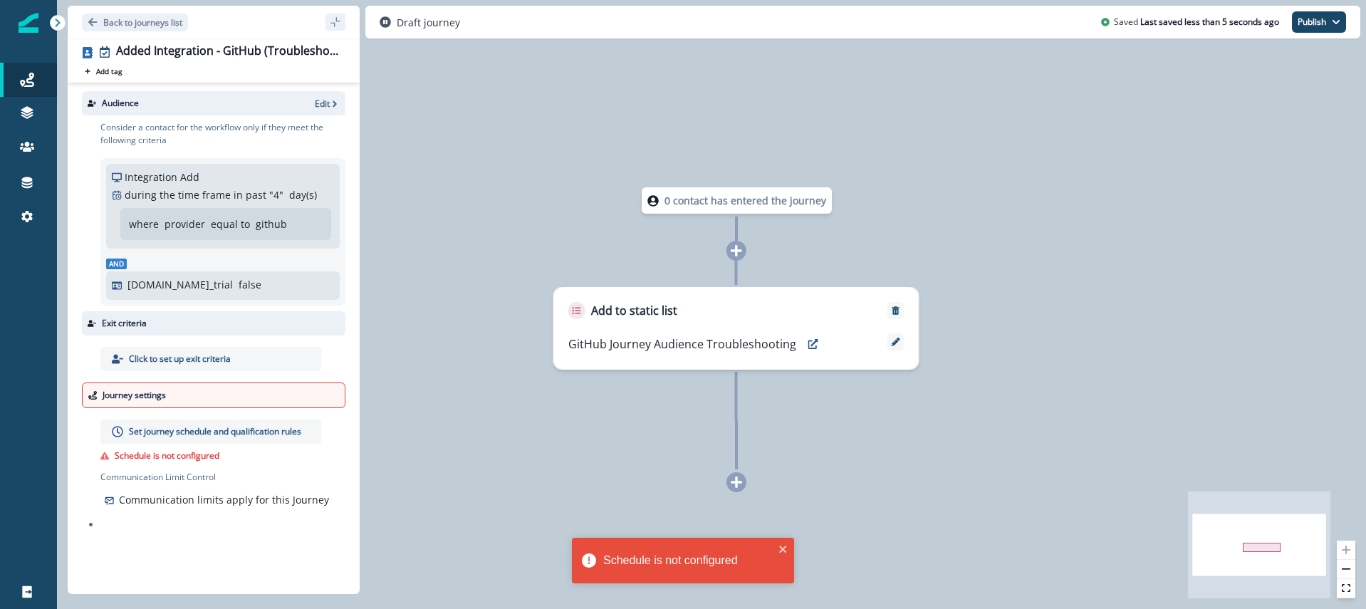
drag, startPoint x: 213, startPoint y: 402, endPoint x: 200, endPoint y: 412, distance: 16.2
click at [212, 401] on div "Journey settings" at bounding box center [213, 395] width 263 height 26
click at [174, 436] on p "Set journey schedule and qualification rules" at bounding box center [215, 431] width 172 height 13
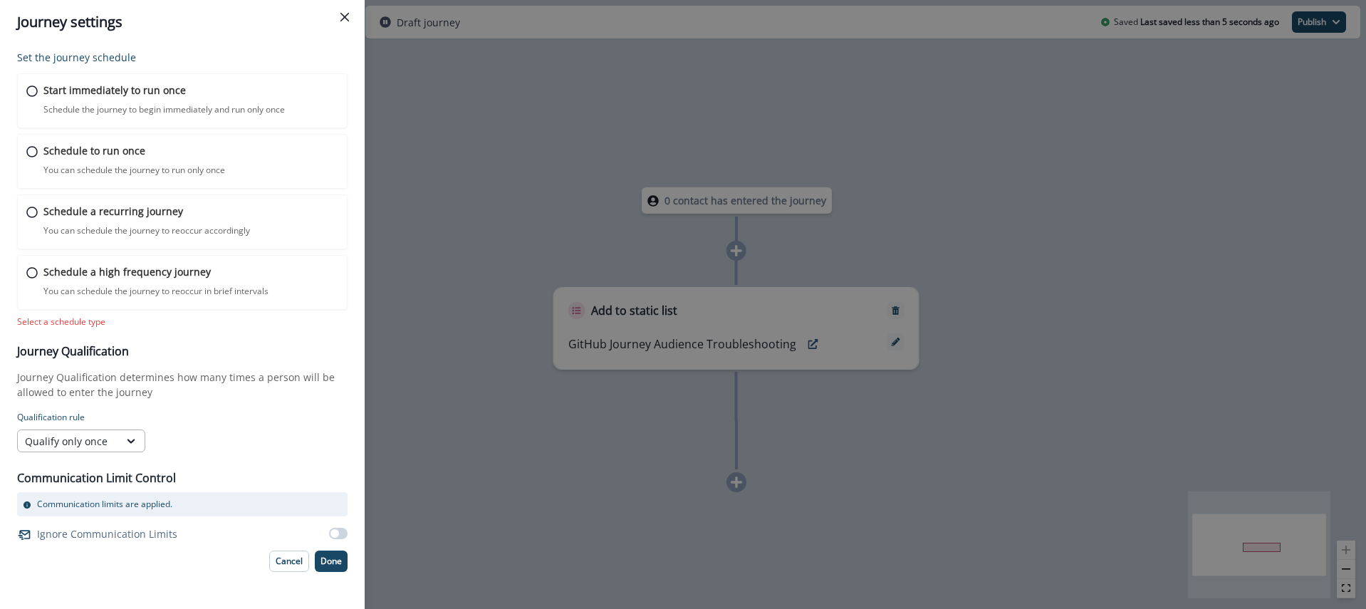
click at [136, 434] on icon at bounding box center [131, 441] width 13 height 14
click at [89, 502] on div "Qualify once every" at bounding box center [81, 500] width 128 height 26
click at [206, 434] on icon at bounding box center [205, 436] width 7 height 4
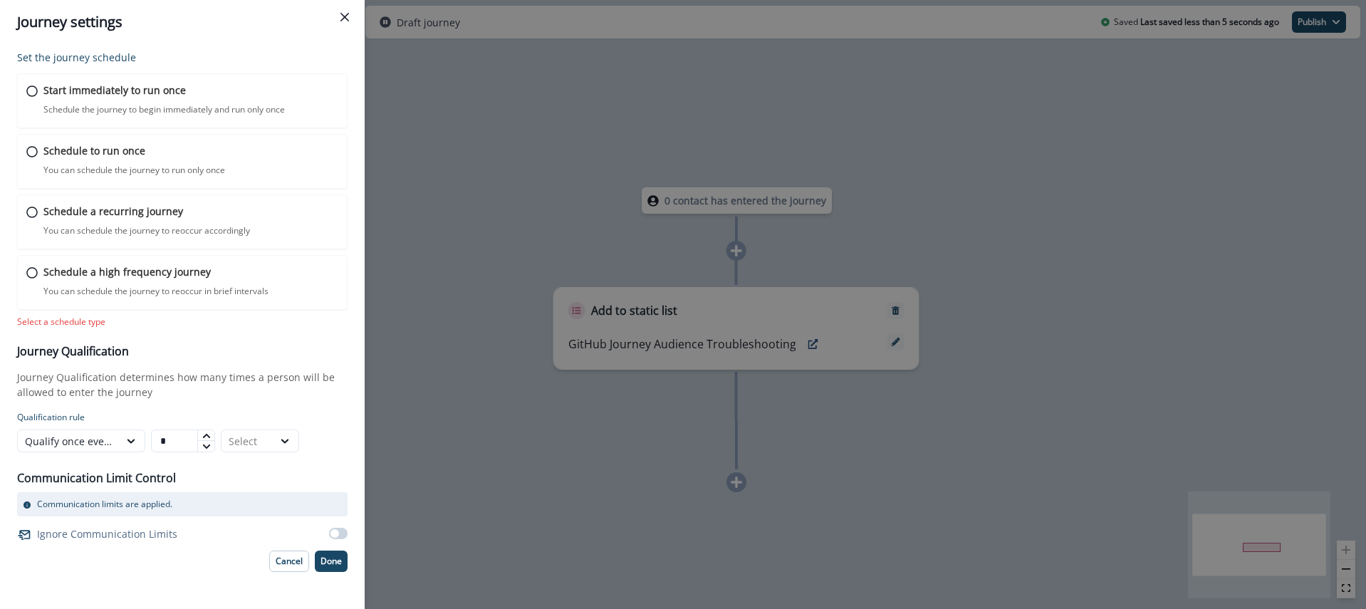
type input "*"
click at [206, 444] on icon at bounding box center [206, 446] width 9 height 9
click at [246, 440] on div "Select" at bounding box center [247, 441] width 37 height 15
click at [251, 499] on div "Weeks" at bounding box center [260, 500] width 78 height 26
click at [239, 421] on p "Qualification rule" at bounding box center [182, 417] width 330 height 13
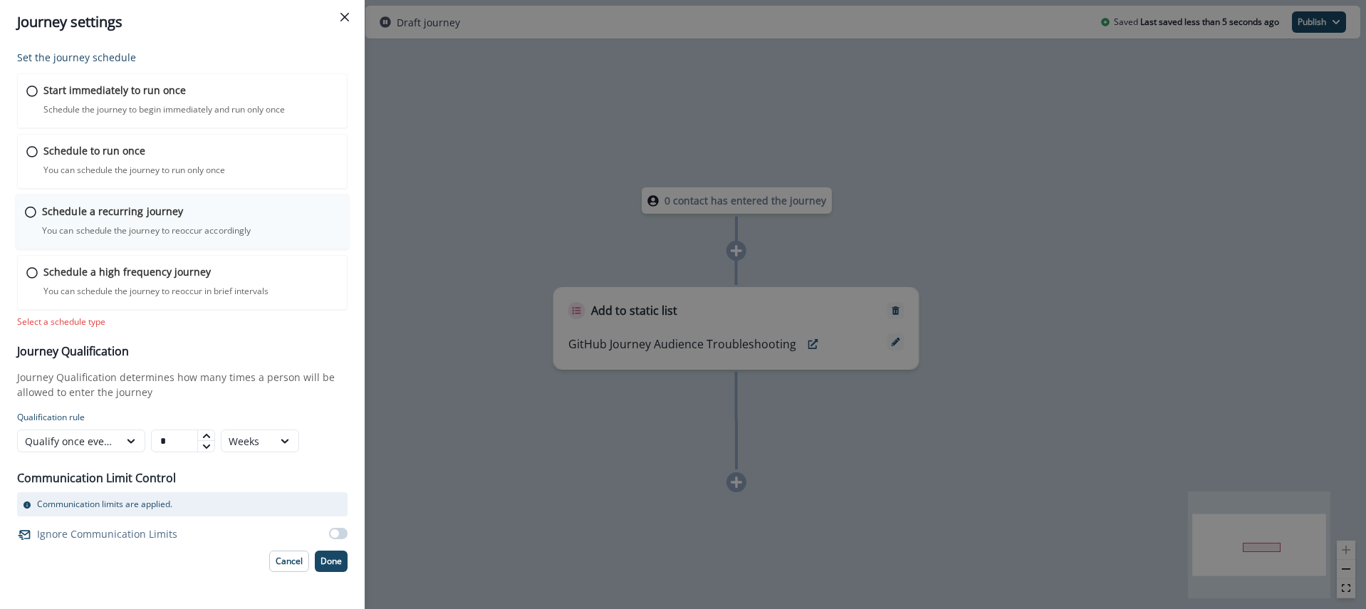
click at [31, 211] on icon at bounding box center [30, 211] width 11 height 11
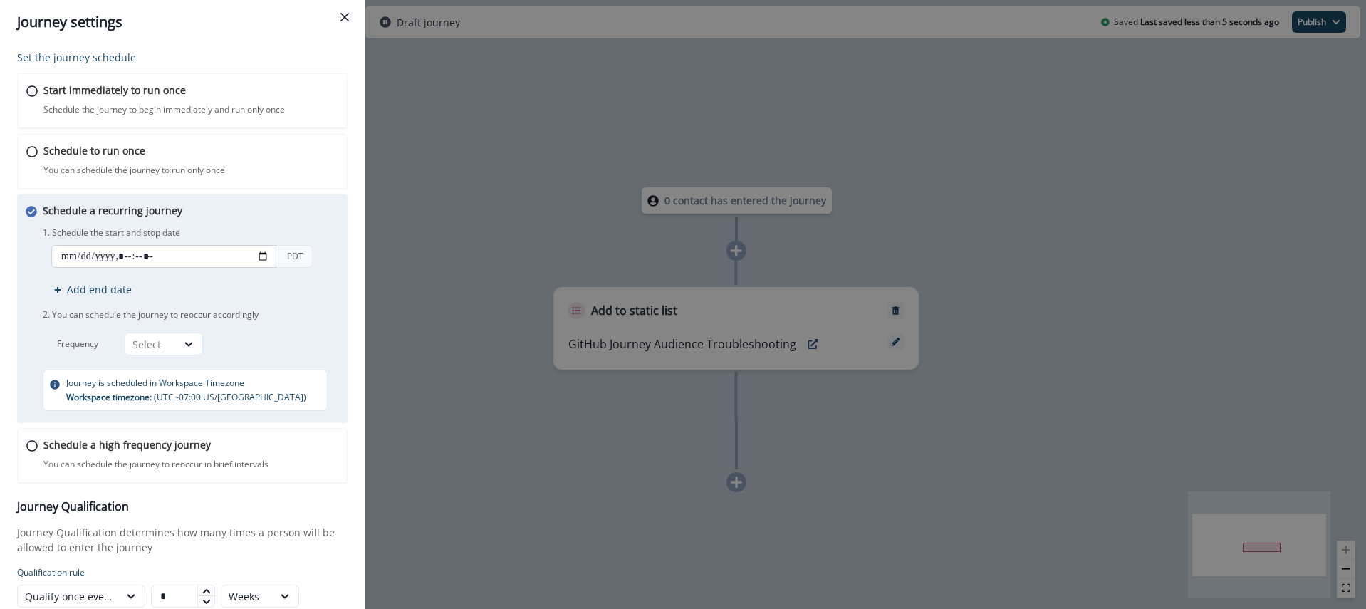
click at [263, 252] on input "datetime-local" at bounding box center [164, 256] width 227 height 23
type input "**********"
click at [324, 243] on div "1. Schedule the start and stop date PDT Add end date 2. You can schedule the jo…" at bounding box center [192, 290] width 299 height 132
click at [194, 345] on icon at bounding box center [188, 344] width 13 height 14
click at [167, 380] on div "Day" at bounding box center [164, 377] width 78 height 26
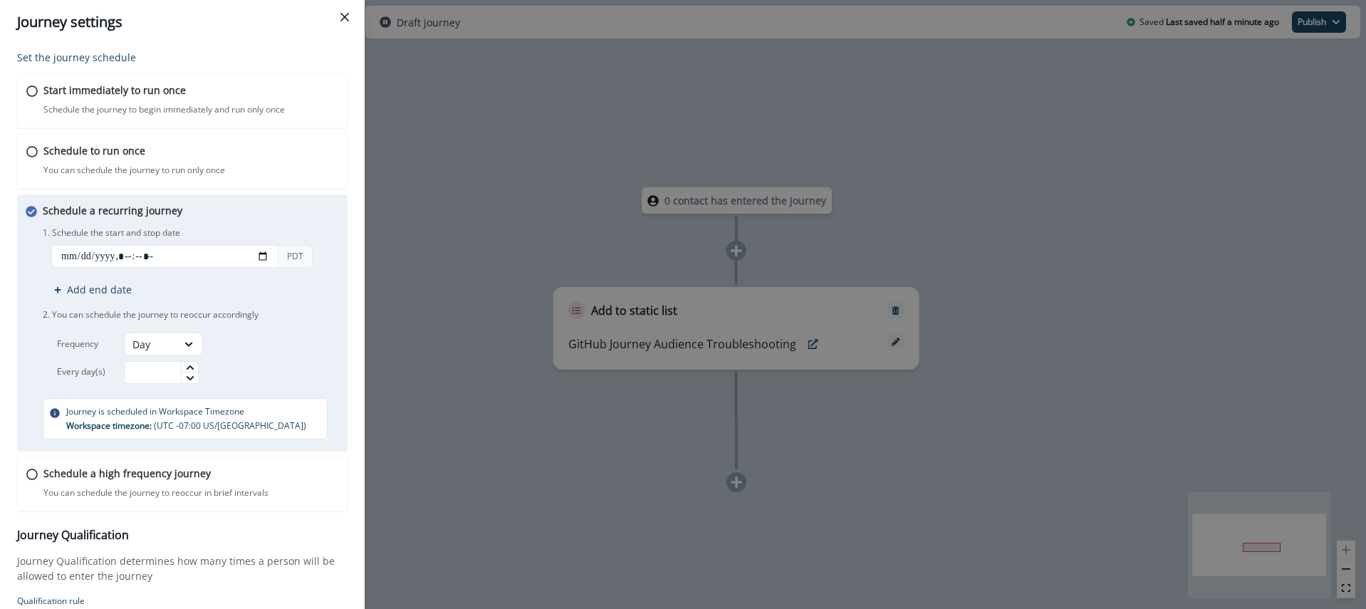
type input "*"
click at [194, 363] on icon at bounding box center [190, 367] width 9 height 9
click at [246, 377] on div "*" at bounding box center [211, 372] width 174 height 23
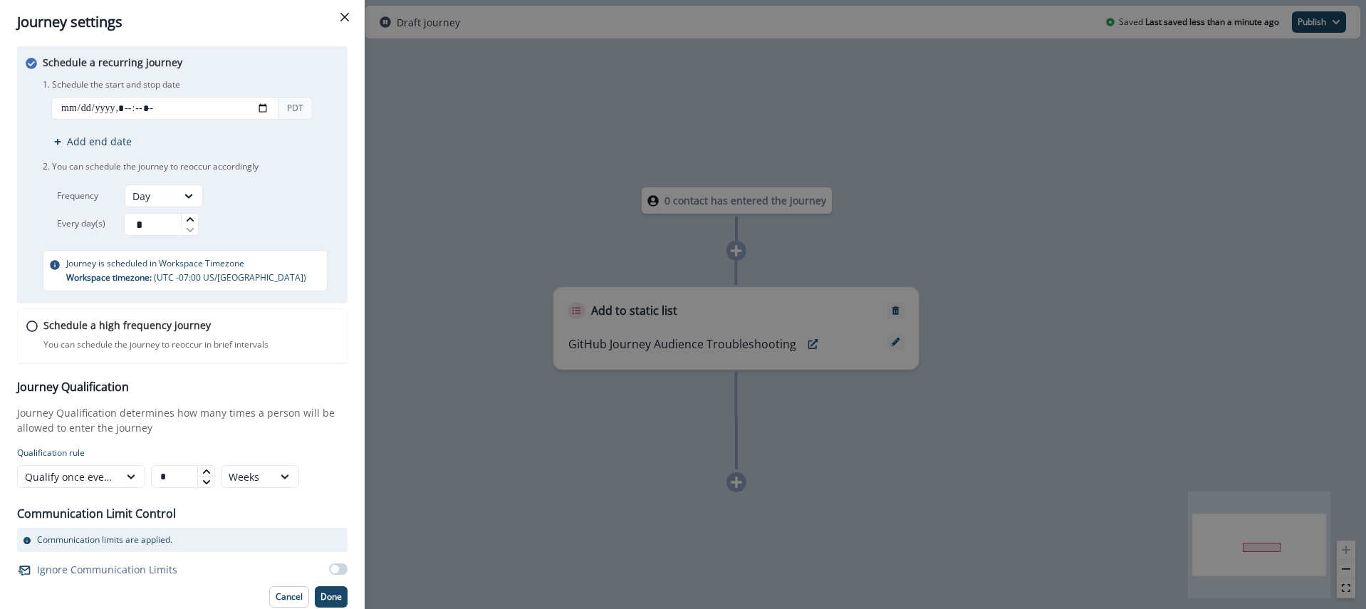
scroll to position [152, 0]
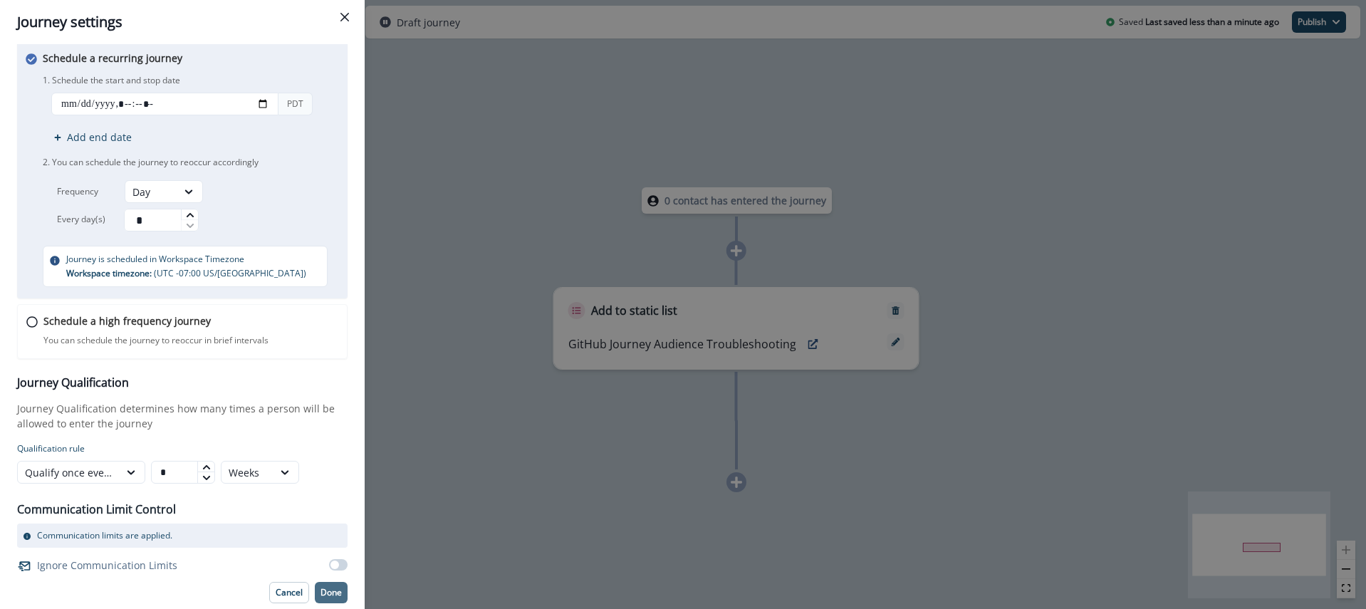
click at [328, 589] on p "Done" at bounding box center [330, 592] width 21 height 10
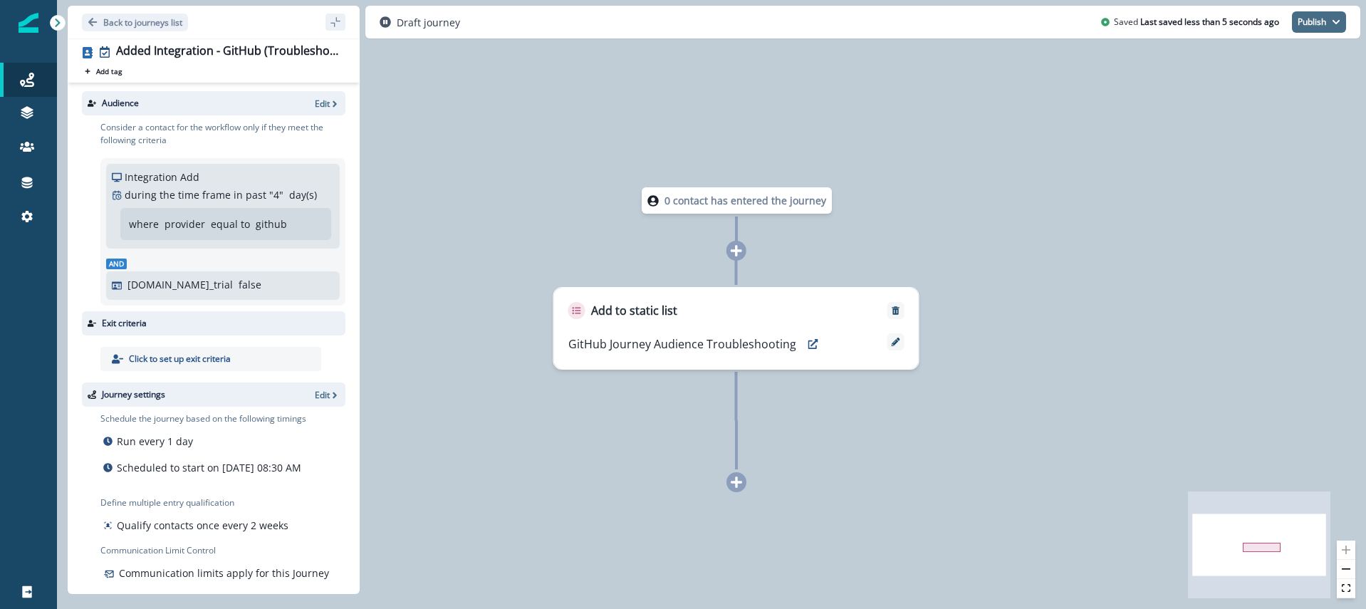
click at [1306, 28] on button "Publish" at bounding box center [1319, 21] width 54 height 21
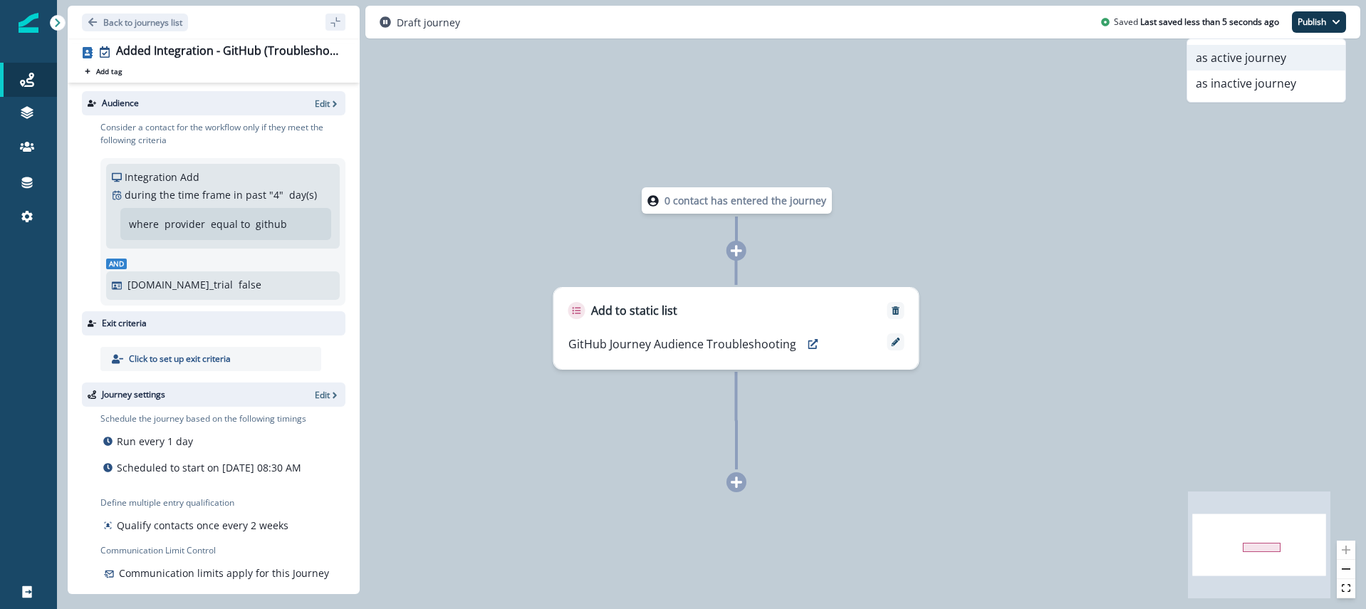
click at [1276, 63] on button "as active journey" at bounding box center [1266, 58] width 158 height 26
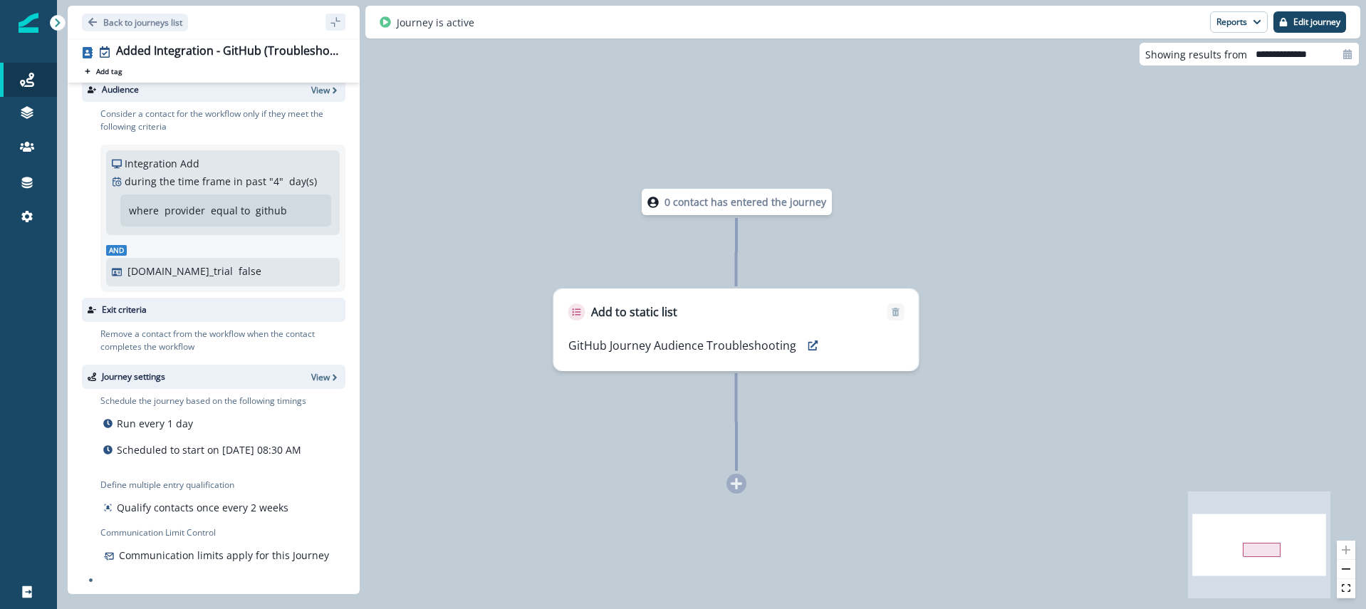
scroll to position [0, 0]
